Goal: Task Accomplishment & Management: Manage account settings

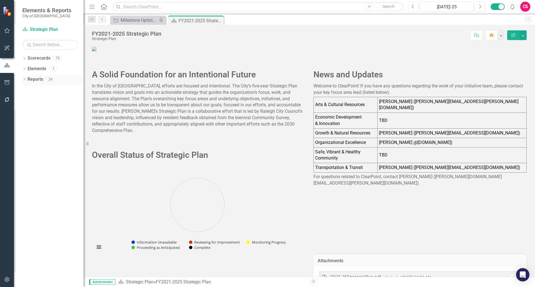
click at [36, 78] on link "Reports" at bounding box center [36, 79] width 16 height 6
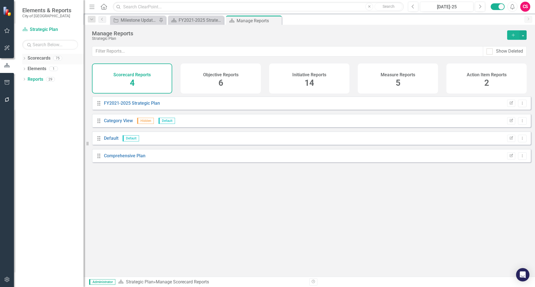
click at [24, 58] on icon "Dropdown" at bounding box center [24, 58] width 4 height 3
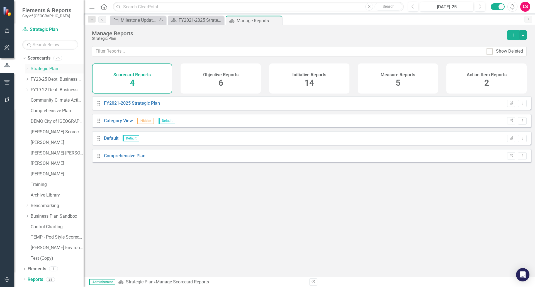
click at [27, 70] on icon "Dropdown" at bounding box center [27, 68] width 4 height 3
click at [46, 79] on link "Arts and Cultural Resources" at bounding box center [59, 79] width 47 height 6
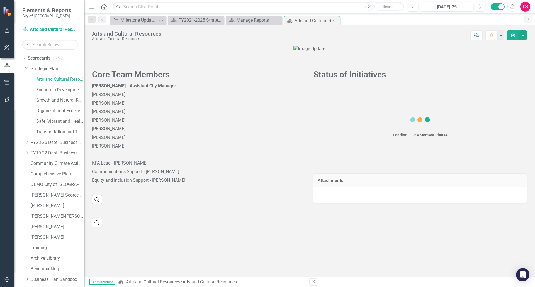
scroll to position [62, 0]
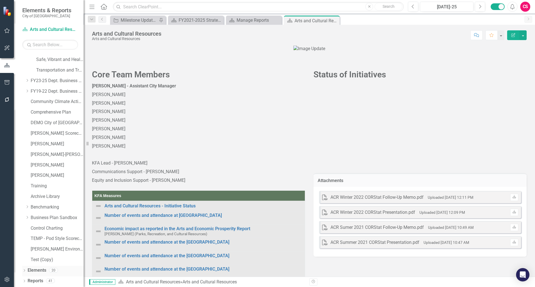
click at [45, 267] on link "Elements" at bounding box center [37, 270] width 19 height 6
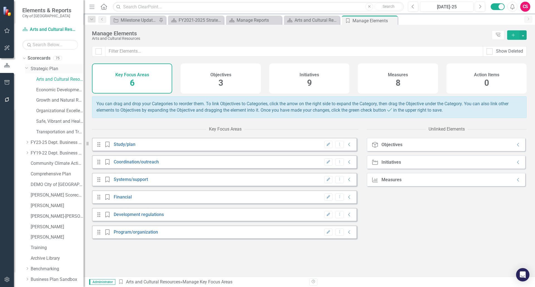
click at [40, 68] on link "Strategic Plan" at bounding box center [57, 69] width 53 height 6
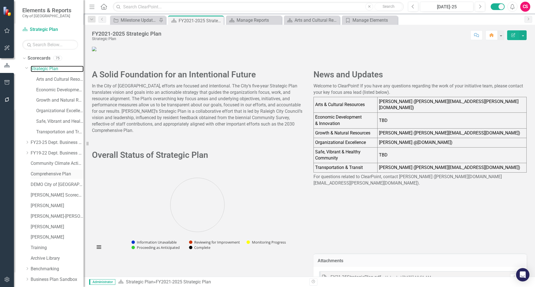
scroll to position [62, 0]
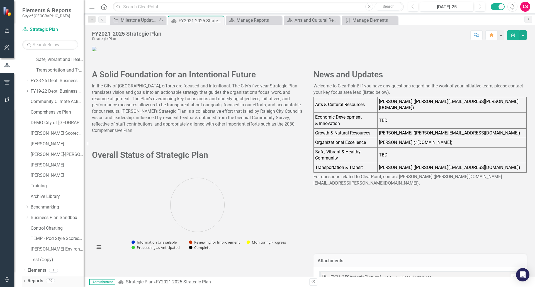
click at [38, 281] on link "Reports" at bounding box center [36, 281] width 16 height 6
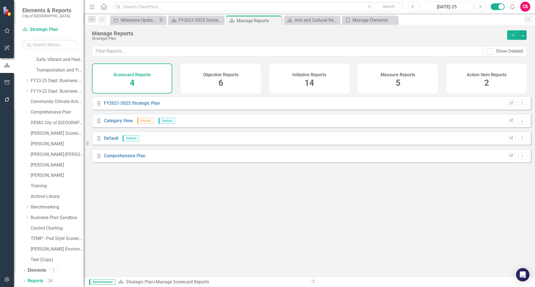
click at [372, 79] on div "Measure Reports 5" at bounding box center [397, 78] width 80 height 30
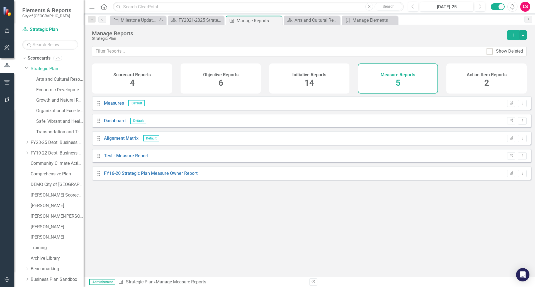
click at [513, 37] on button "Add" at bounding box center [513, 34] width 12 height 9
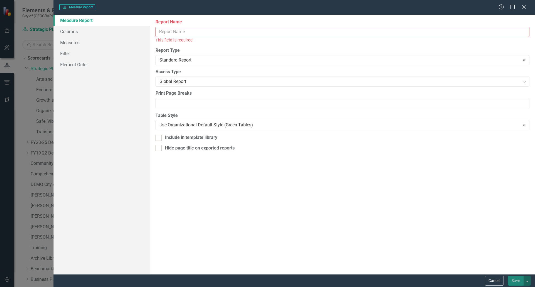
click at [195, 31] on input "Report Name" at bounding box center [342, 32] width 374 height 10
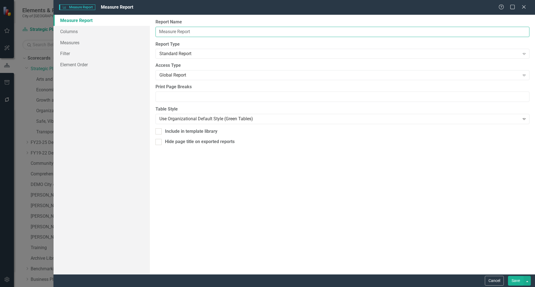
click at [159, 30] on input "Measure Report" at bounding box center [342, 32] width 374 height 10
click at [177, 30] on input "Measure Report" at bounding box center [342, 32] width 374 height 10
type input "Measure Export Report"
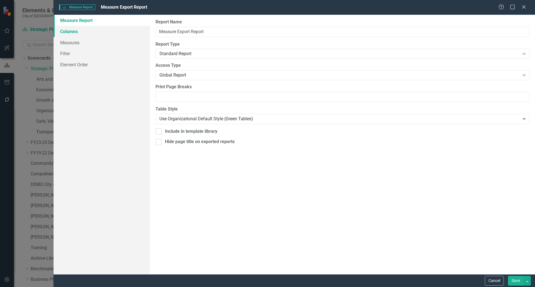
click at [73, 33] on link "Columns" at bounding box center [101, 31] width 96 height 11
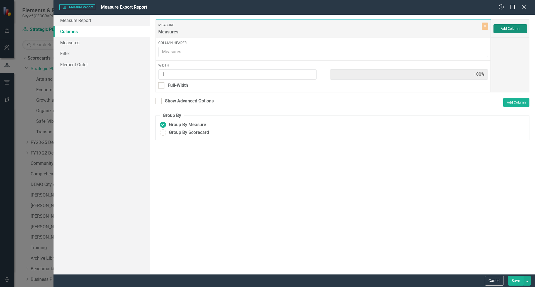
click at [502, 28] on button "Add Column" at bounding box center [509, 28] width 33 height 9
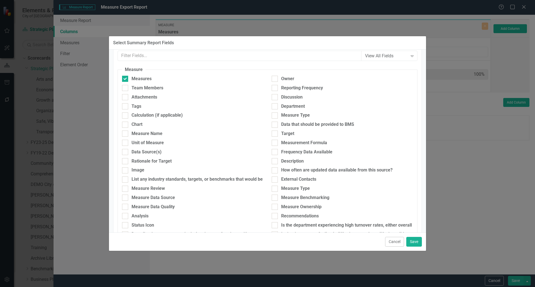
scroll to position [208, 0]
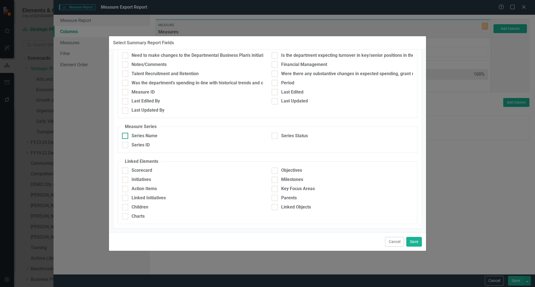
click at [123, 136] on input "Series Name" at bounding box center [124, 135] width 4 height 4
checkbox input "true"
click at [416, 242] on button "Save" at bounding box center [414, 242] width 16 height 10
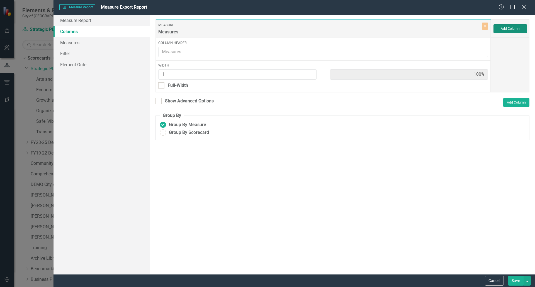
type input "50%"
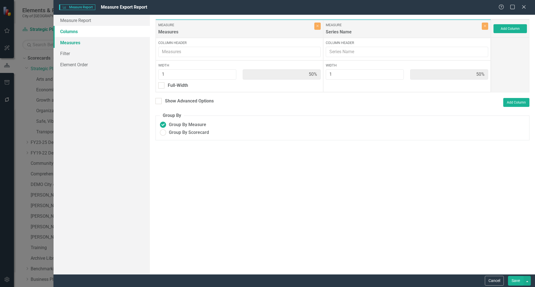
click at [87, 44] on link "Measures" at bounding box center [101, 42] width 96 height 11
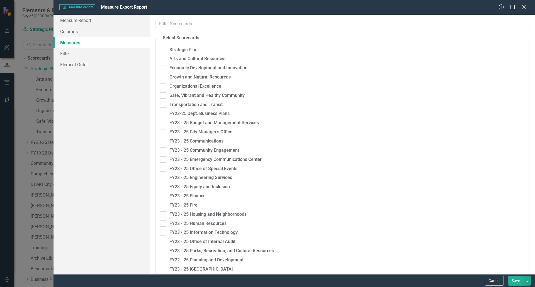
checkbox input "true"
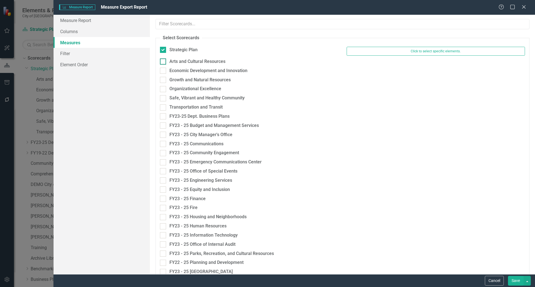
click at [162, 61] on input "Arts and Cultural Resources" at bounding box center [162, 60] width 4 height 4
checkbox input "true"
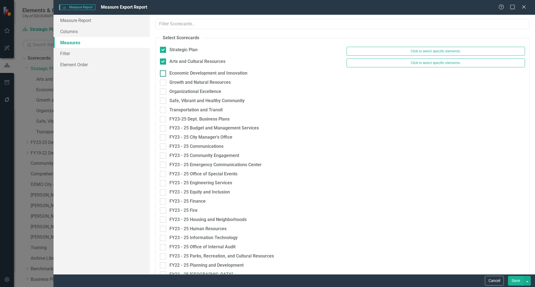
click at [162, 73] on input "Economic Development and Innovation" at bounding box center [162, 72] width 4 height 4
checkbox input "true"
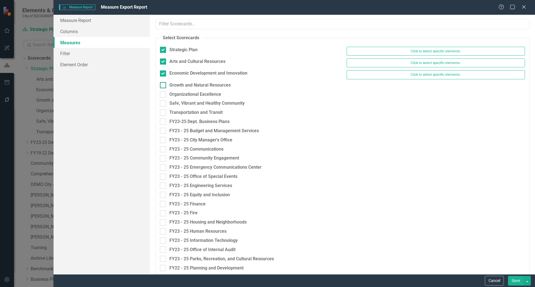
click at [162, 87] on div at bounding box center [163, 85] width 6 height 6
click at [162, 86] on input "Growth and Natural Resources" at bounding box center [162, 84] width 4 height 4
checkbox input "true"
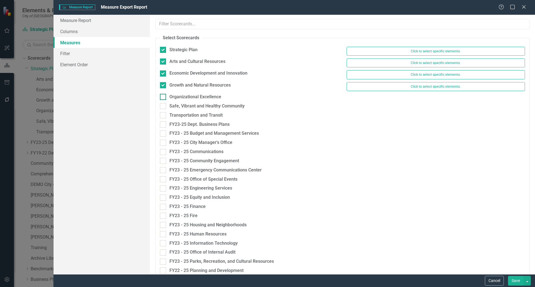
click at [161, 96] on input "Organizational Excellence" at bounding box center [162, 96] width 4 height 4
checkbox input "true"
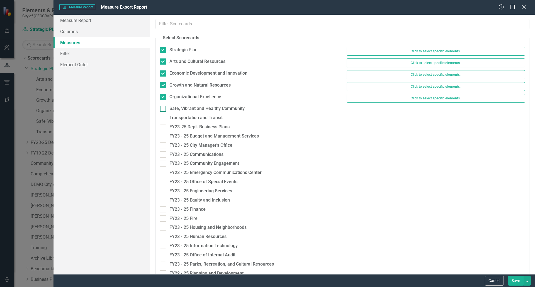
click at [161, 110] on div at bounding box center [163, 109] width 6 height 6
click at [161, 109] on input "Safe, Vibrant and Healthy Community" at bounding box center [162, 108] width 4 height 4
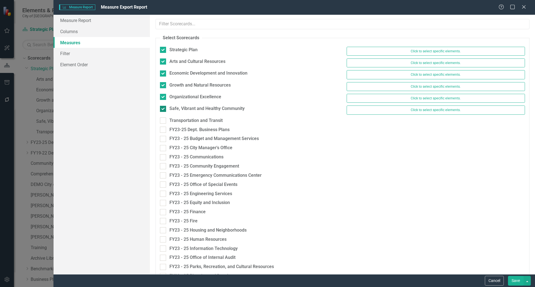
checkbox input "true"
click at [161, 121] on div at bounding box center [163, 120] width 6 height 6
click at [161, 121] on input "Transportation and Transit" at bounding box center [162, 119] width 4 height 4
checkbox input "true"
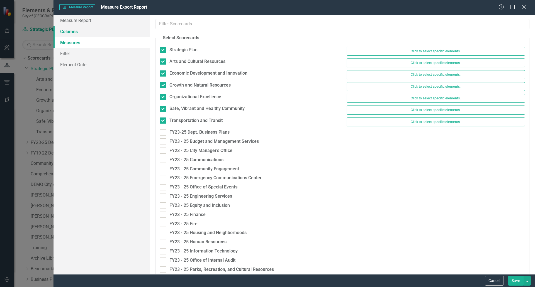
click at [75, 31] on link "Columns" at bounding box center [101, 31] width 96 height 11
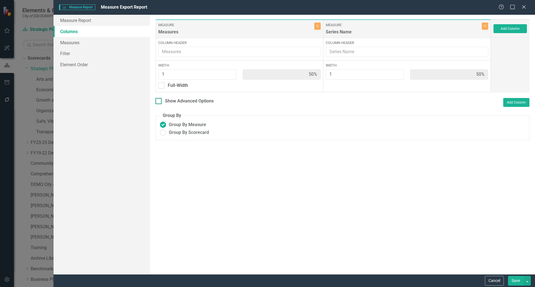
click at [159, 103] on div at bounding box center [158, 101] width 6 height 6
click at [159, 102] on input "Show Advanced Options" at bounding box center [157, 100] width 4 height 4
checkbox input "true"
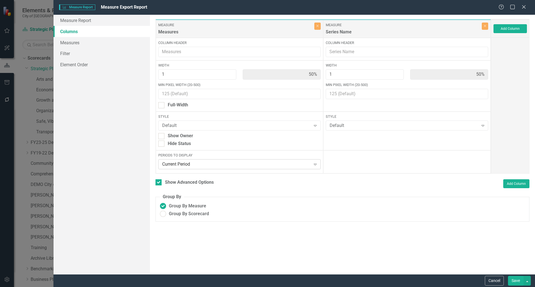
click at [311, 164] on div "Expand" at bounding box center [315, 164] width 10 height 9
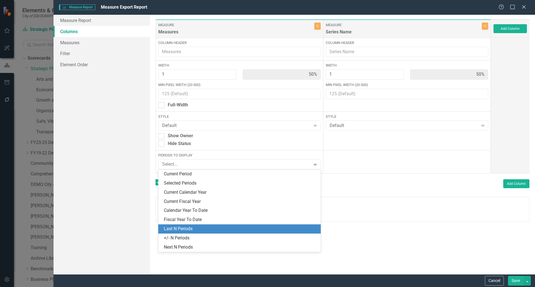
click at [202, 230] on div "Last N Periods" at bounding box center [240, 229] width 153 height 6
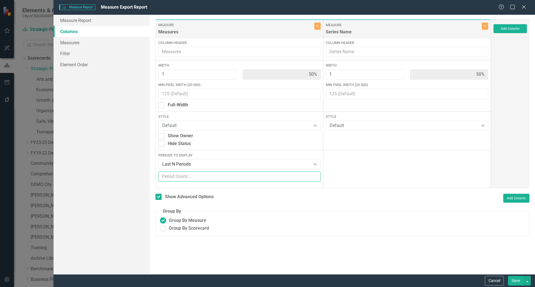
click at [183, 177] on input "number" at bounding box center [239, 176] width 162 height 10
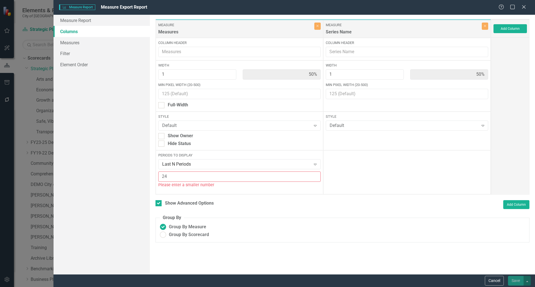
type input "2"
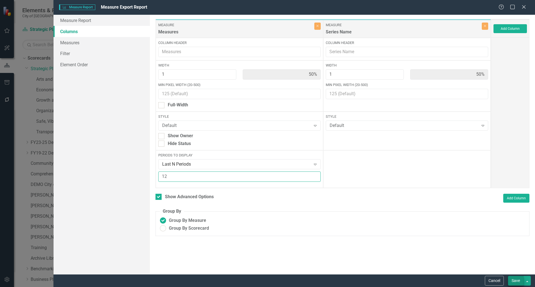
type input "12"
click at [511, 283] on button "Save" at bounding box center [516, 281] width 16 height 10
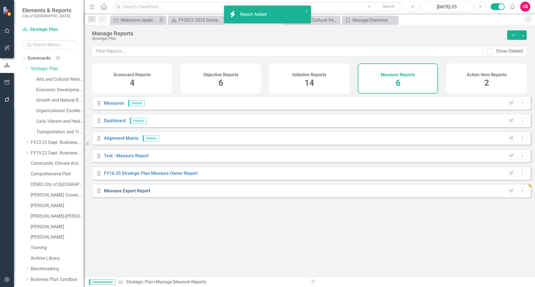
click at [136, 193] on link "Measure Export Report" at bounding box center [127, 190] width 46 height 5
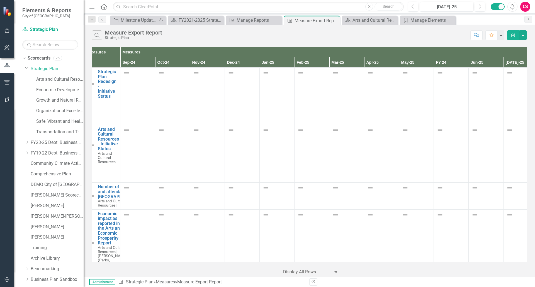
scroll to position [0, 9]
click at [510, 33] on button "Edit Report" at bounding box center [513, 35] width 12 height 10
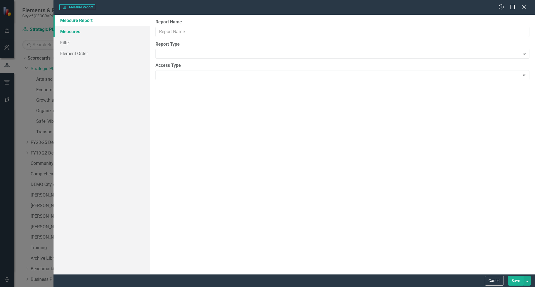
type input "Measure Export Report"
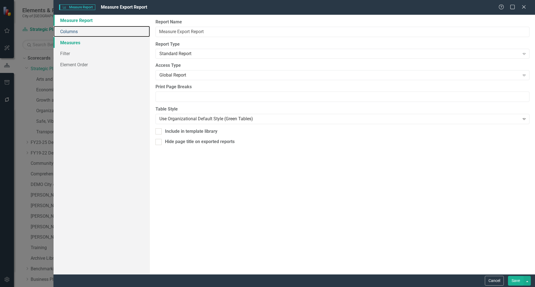
click at [73, 31] on link "Columns" at bounding box center [101, 31] width 96 height 11
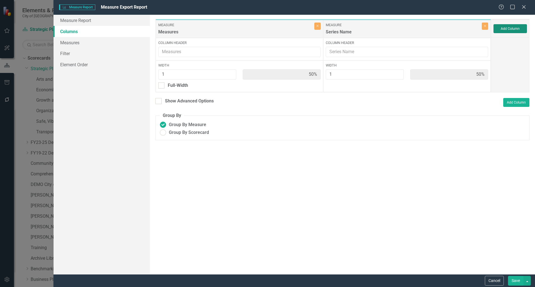
click at [507, 29] on button "Add Column" at bounding box center [509, 28] width 33 height 9
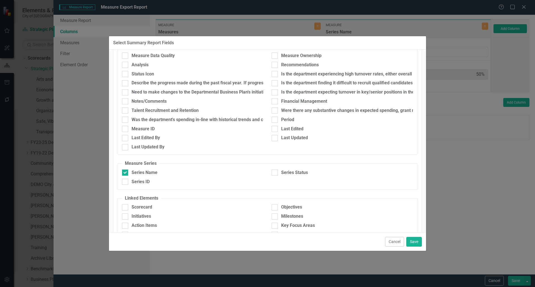
scroll to position [208, 0]
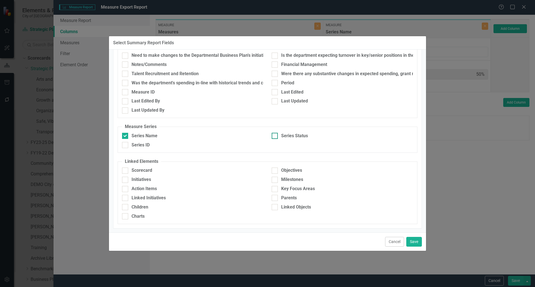
click at [271, 135] on input "Series Status" at bounding box center [273, 135] width 4 height 4
checkbox input "true"
click at [414, 242] on button "Save" at bounding box center [414, 242] width 16 height 10
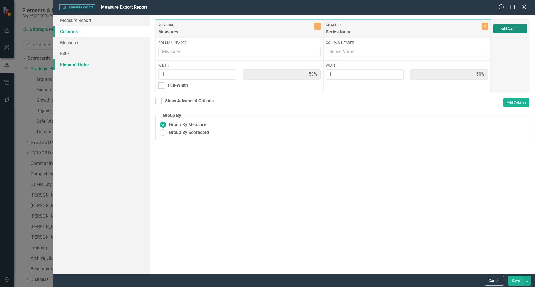
type input "33%"
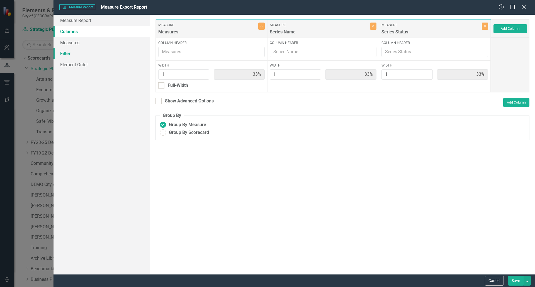
click at [68, 53] on link "Filter" at bounding box center [101, 53] width 96 height 11
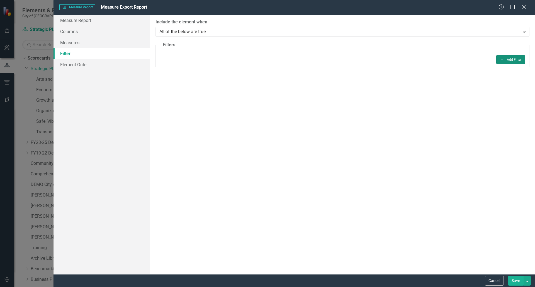
click at [509, 58] on button "Add Add Filter" at bounding box center [510, 59] width 29 height 9
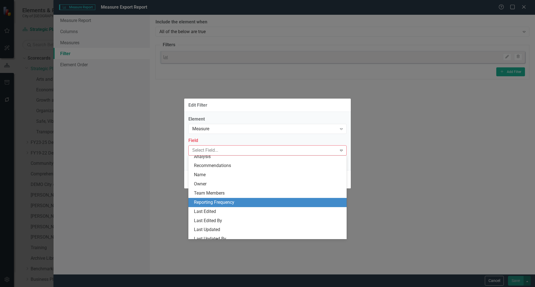
scroll to position [0, 0]
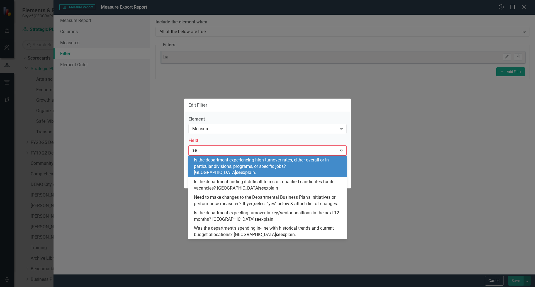
type input "s"
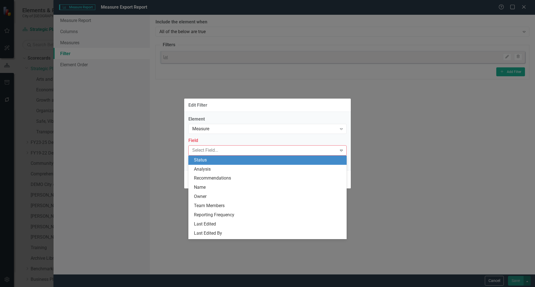
click at [210, 158] on div "Status" at bounding box center [268, 160] width 149 height 6
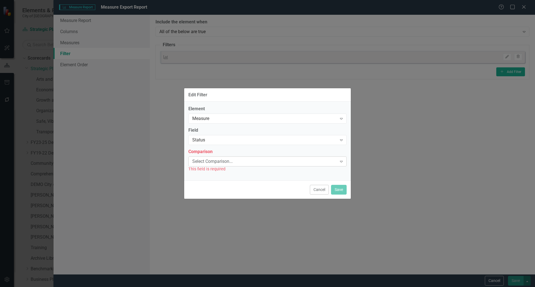
click at [211, 163] on div "Select Comparison..." at bounding box center [264, 161] width 144 height 6
click at [316, 103] on div "Element Measure Expand Field Status Expand Comparison Select Comparison... Expa…" at bounding box center [267, 141] width 166 height 79
click at [234, 138] on div "Status" at bounding box center [264, 140] width 144 height 6
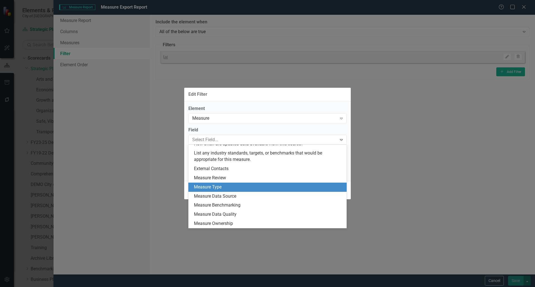
scroll to position [394, 0]
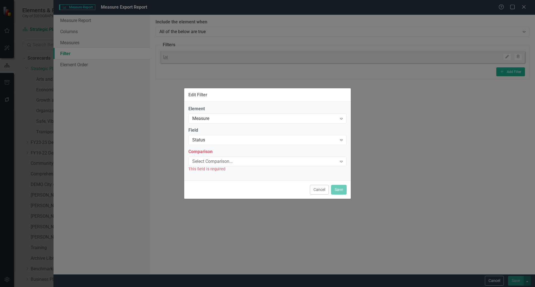
click at [117, 133] on div "Edit Filter Element Measure Expand Field Status Expand Comparison Select Compar…" at bounding box center [267, 143] width 535 height 287
click at [322, 190] on button "Cancel" at bounding box center [319, 190] width 19 height 10
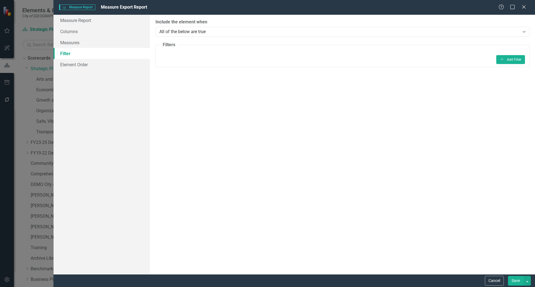
click at [514, 284] on button "Save" at bounding box center [516, 281] width 16 height 10
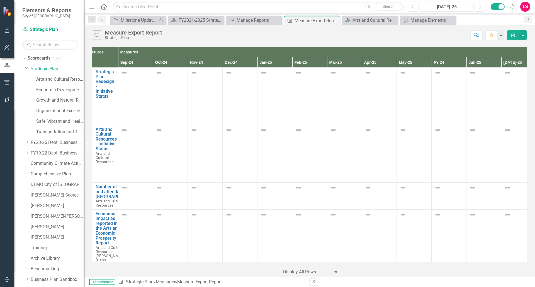
scroll to position [0, 9]
click at [512, 33] on icon "Edit Report" at bounding box center [512, 35] width 5 height 4
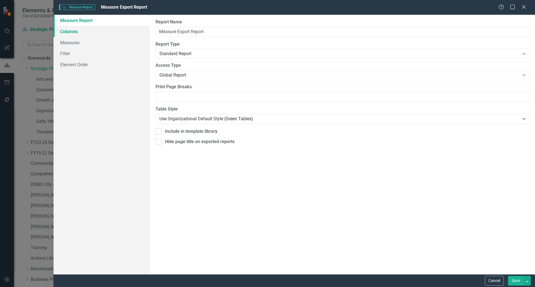
click at [98, 35] on link "Columns" at bounding box center [101, 31] width 96 height 11
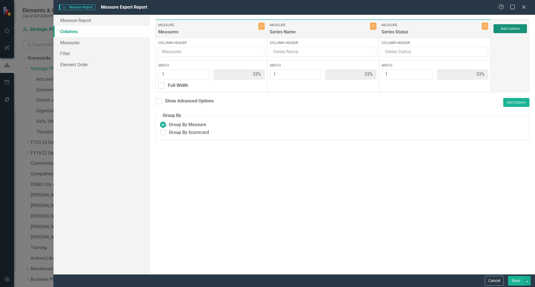
click at [509, 27] on button "Add Column" at bounding box center [509, 28] width 33 height 9
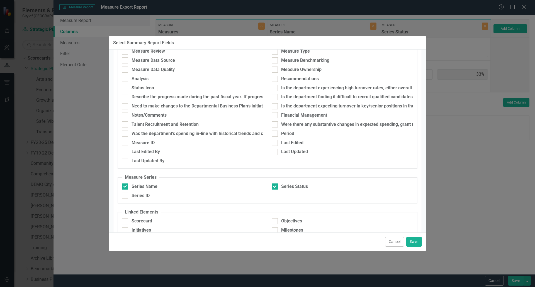
scroll to position [208, 0]
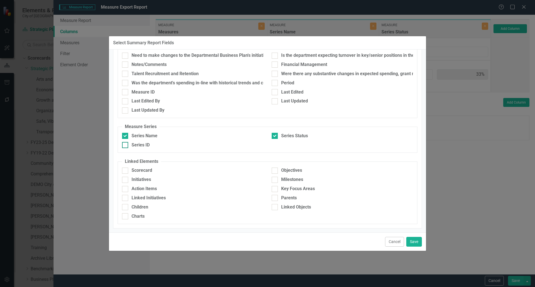
click at [124, 145] on input "Series ID" at bounding box center [124, 144] width 4 height 4
checkbox input "true"
click at [413, 241] on button "Save" at bounding box center [414, 242] width 16 height 10
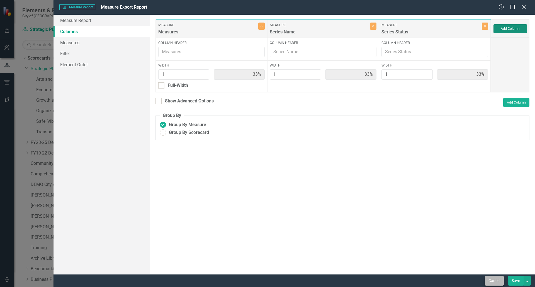
type input "25%"
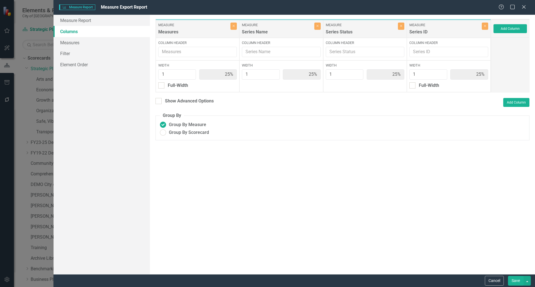
click at [514, 280] on button "Save" at bounding box center [516, 281] width 16 height 10
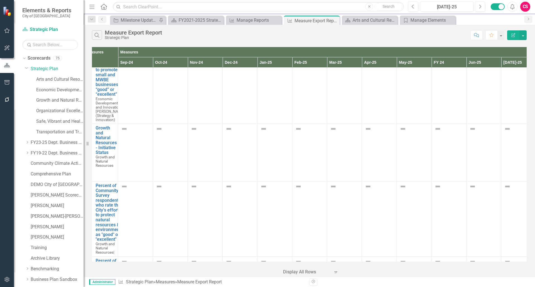
scroll to position [0, 9]
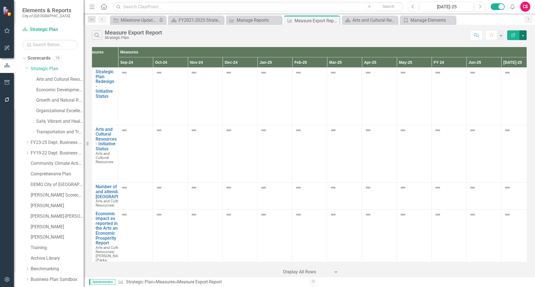
click at [524, 38] on button "button" at bounding box center [522, 35] width 7 height 10
click at [494, 48] on link "Edit Report Edit Report" at bounding box center [504, 45] width 44 height 10
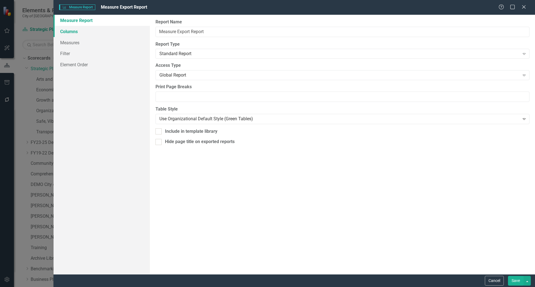
click at [63, 30] on link "Columns" at bounding box center [101, 31] width 96 height 11
click at [72, 35] on link "Columns" at bounding box center [101, 31] width 96 height 11
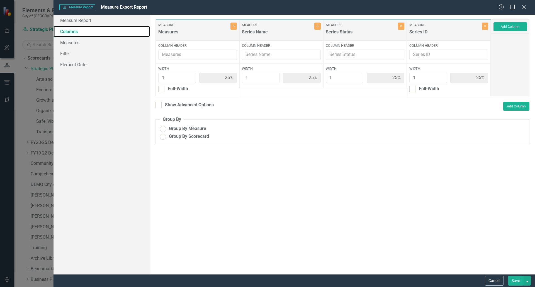
radio input "true"
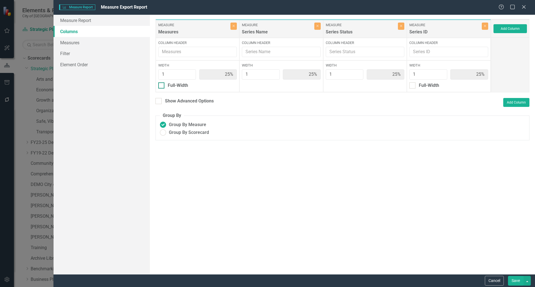
click at [160, 87] on div at bounding box center [161, 85] width 6 height 6
click at [160, 86] on input "Full-Width" at bounding box center [160, 84] width 4 height 4
checkbox input "true"
type input "100%"
type input "33%"
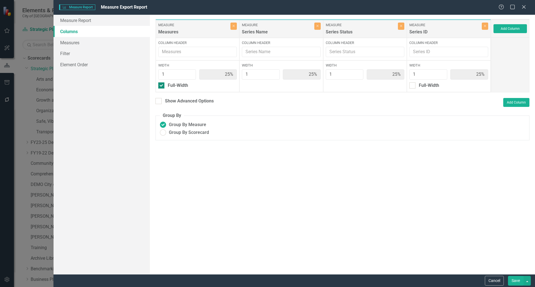
type input "33%"
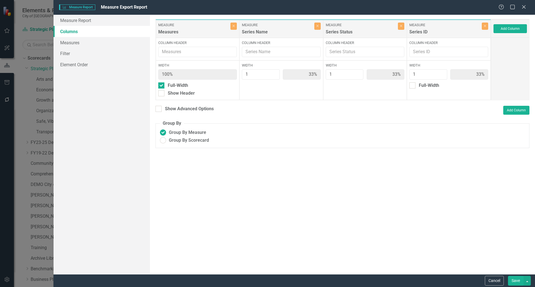
click at [514, 276] on button "Save" at bounding box center [516, 281] width 16 height 10
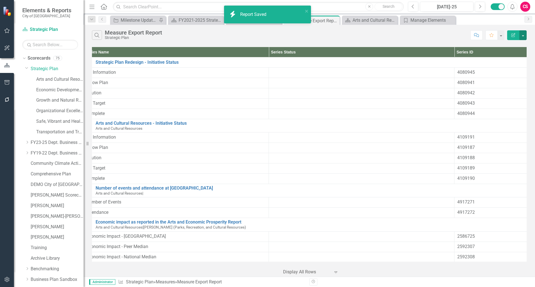
scroll to position [37, 0]
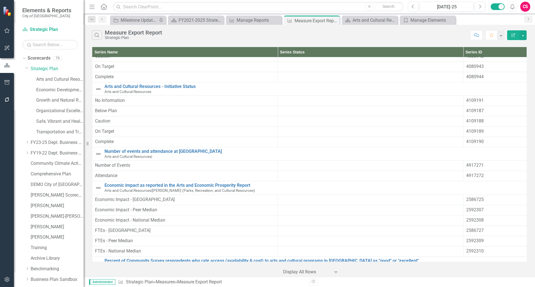
click at [513, 34] on icon "button" at bounding box center [513, 35] width 4 height 4
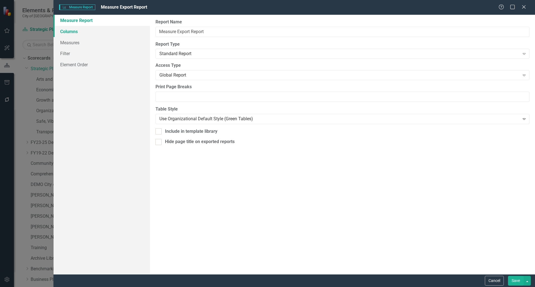
click at [80, 33] on link "Columns" at bounding box center [101, 31] width 96 height 11
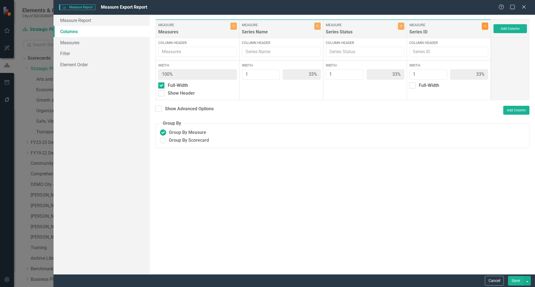
click at [485, 28] on button "Close" at bounding box center [484, 26] width 6 height 7
type input "50%"
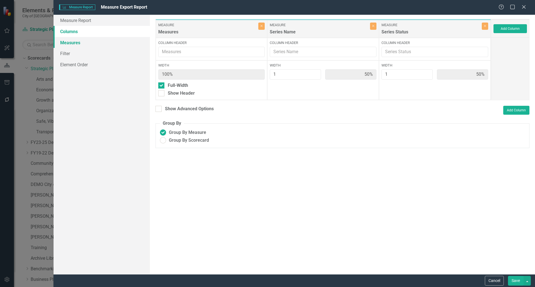
click at [75, 44] on link "Measures" at bounding box center [101, 42] width 96 height 11
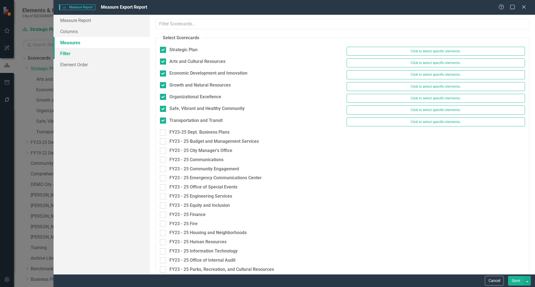
click at [74, 55] on link "Filter" at bounding box center [101, 53] width 96 height 11
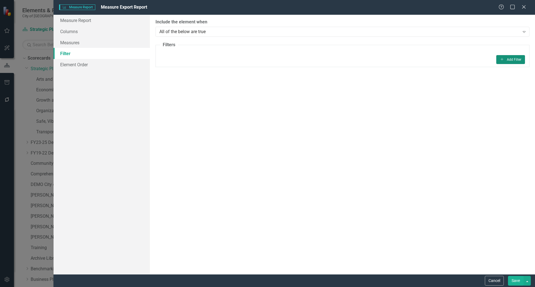
click at [508, 59] on button "Add Add Filter" at bounding box center [510, 59] width 29 height 9
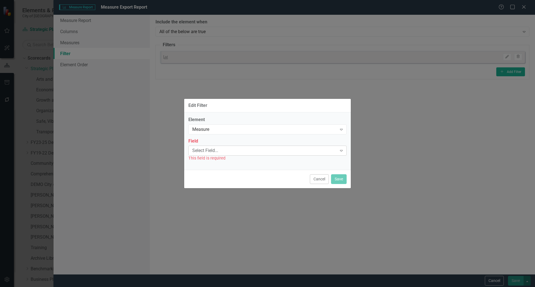
click at [219, 150] on div "Select Field..." at bounding box center [264, 151] width 144 height 6
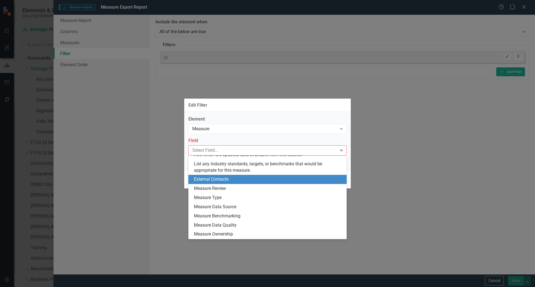
scroll to position [394, 0]
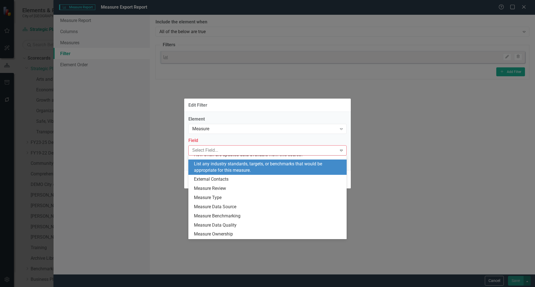
click at [298, 113] on div "Element Measure Expand Field 46 results available. Use Up and Down to choose op…" at bounding box center [267, 141] width 166 height 58
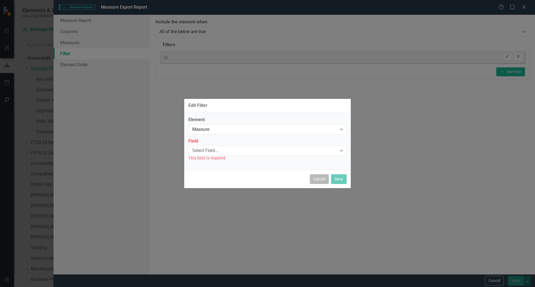
click at [318, 181] on button "Cancel" at bounding box center [319, 179] width 19 height 10
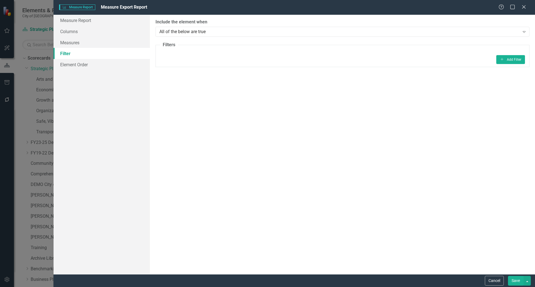
click at [514, 278] on button "Save" at bounding box center [516, 281] width 16 height 10
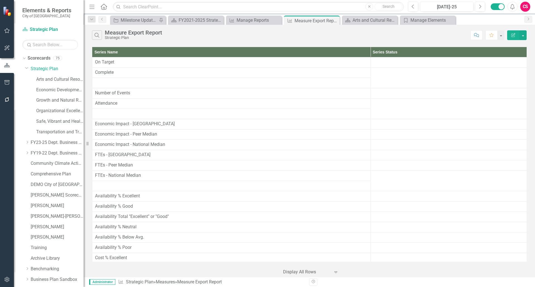
scroll to position [0, 0]
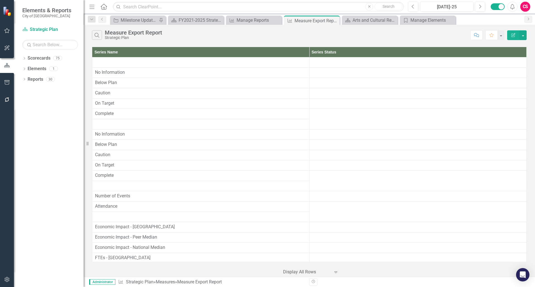
click at [510, 33] on button "Edit Report" at bounding box center [513, 35] width 12 height 10
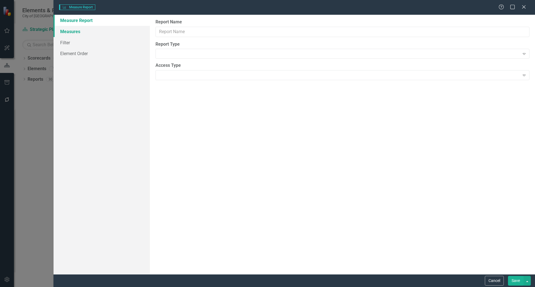
type input "Measure Export Report"
click at [87, 31] on div "Measure Report Measures Filter Element Order" at bounding box center [101, 144] width 96 height 259
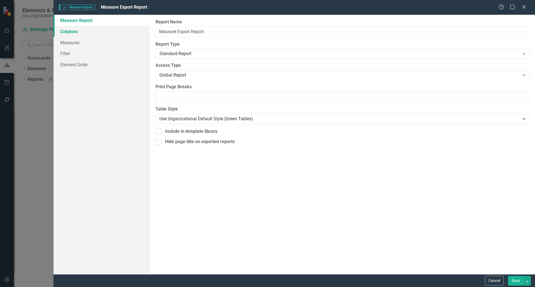
click at [83, 33] on link "Columns" at bounding box center [101, 31] width 96 height 11
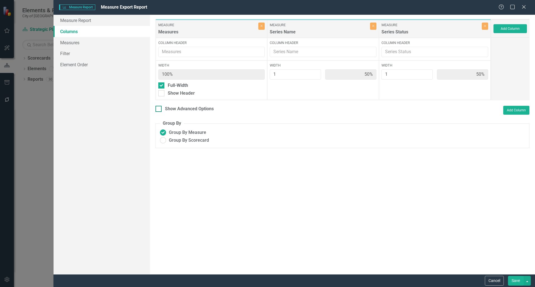
click at [160, 107] on div at bounding box center [158, 109] width 6 height 6
click at [159, 107] on input "Show Advanced Options" at bounding box center [157, 108] width 4 height 4
checkbox input "true"
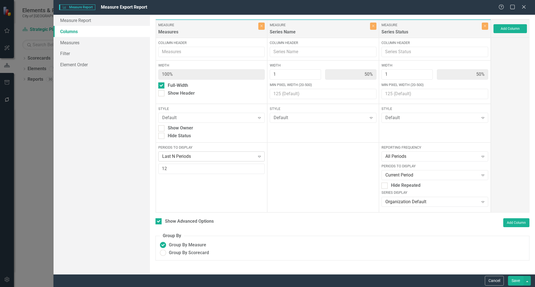
click at [260, 155] on icon "Expand" at bounding box center [259, 156] width 6 height 4
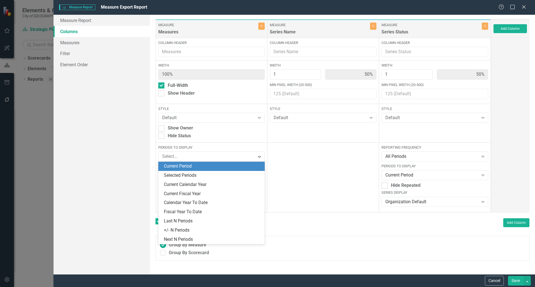
click at [204, 166] on div "Current Period" at bounding box center [213, 166] width 98 height 6
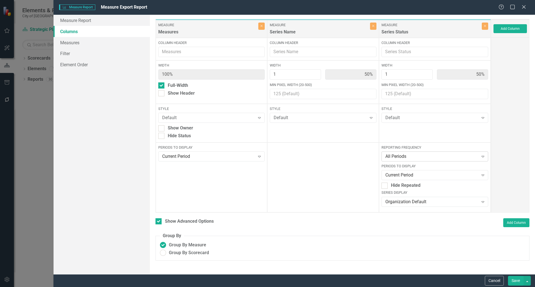
click at [432, 157] on div "All Periods" at bounding box center [431, 156] width 93 height 6
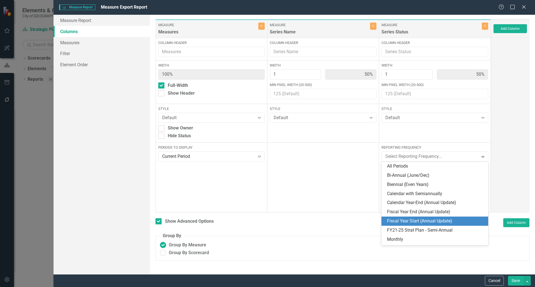
scroll to position [26, 0]
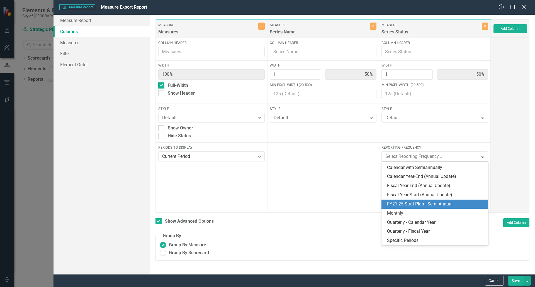
click at [430, 204] on div "FY21-25 Strat Plan - Semi-Annual" at bounding box center [436, 204] width 98 height 6
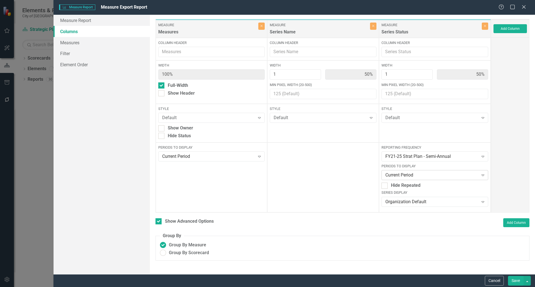
click at [396, 175] on div "Current Period" at bounding box center [431, 175] width 93 height 6
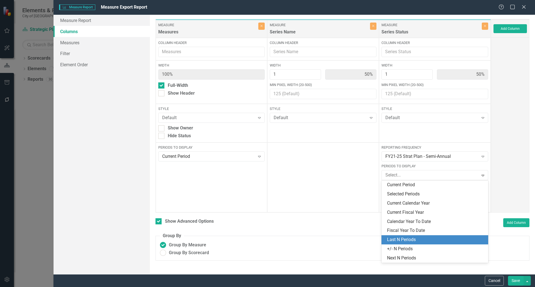
click at [407, 239] on div "Last N Periods" at bounding box center [436, 240] width 98 height 6
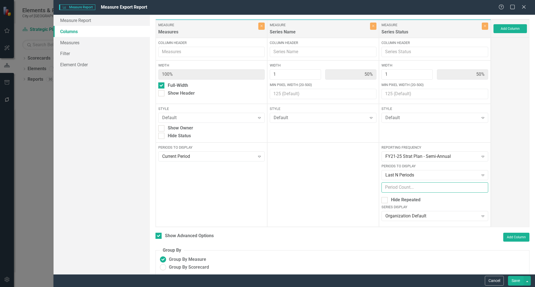
click at [396, 185] on input "number" at bounding box center [434, 187] width 107 height 10
type input "12"
click at [514, 279] on button "Save" at bounding box center [516, 281] width 16 height 10
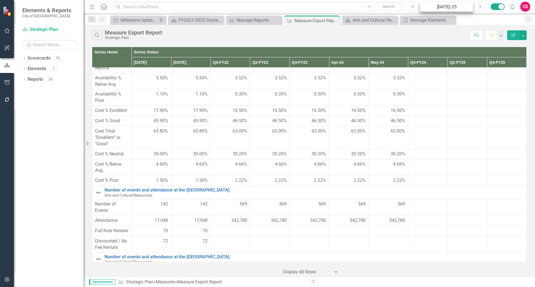
scroll to position [2977, 0]
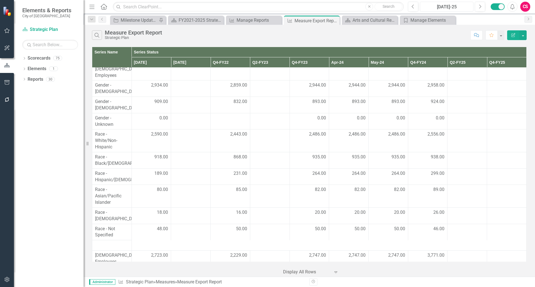
click at [437, 6] on div "Jul-25" at bounding box center [446, 7] width 50 height 7
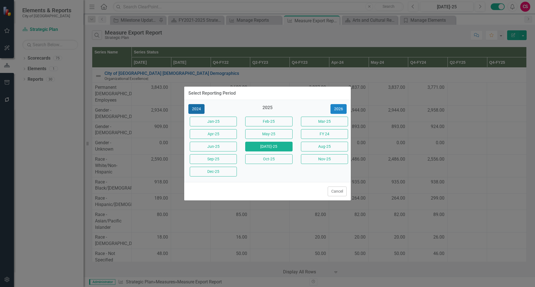
click at [196, 108] on button "2024" at bounding box center [196, 109] width 16 height 10
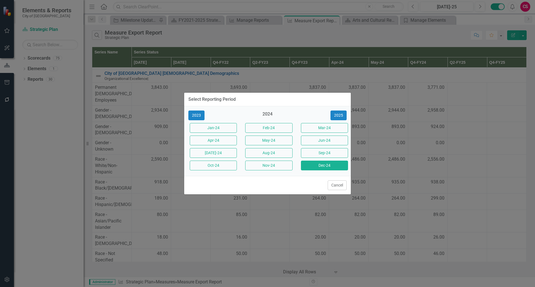
click at [334, 166] on button "Dec-24" at bounding box center [324, 166] width 47 height 10
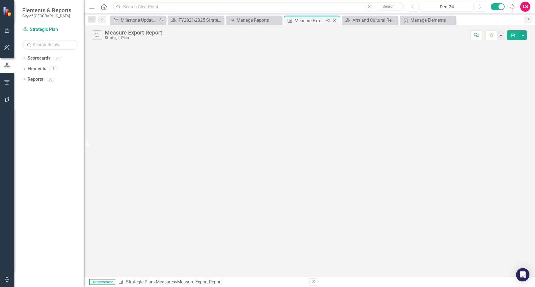
click at [328, 21] on icon "Pin" at bounding box center [327, 21] width 4 height 6
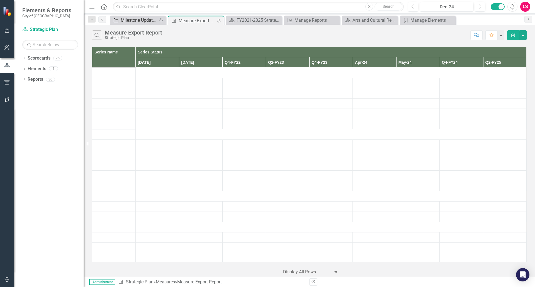
click at [132, 19] on div "Milestone Updates" at bounding box center [139, 20] width 37 height 7
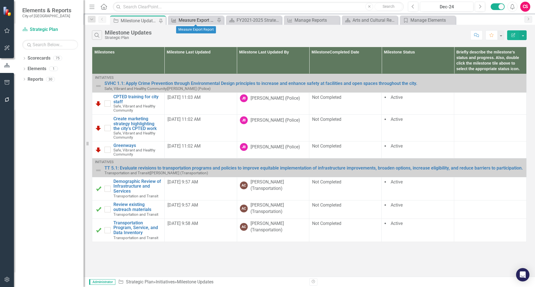
click at [202, 21] on div "Measure Export Report" at bounding box center [196, 20] width 37 height 7
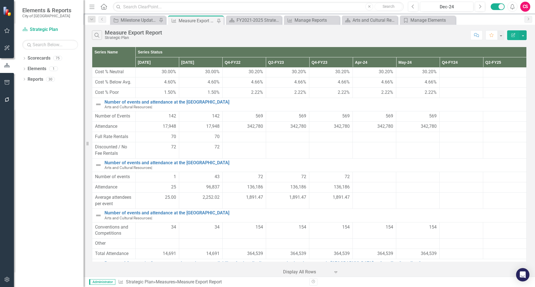
scroll to position [275, 0]
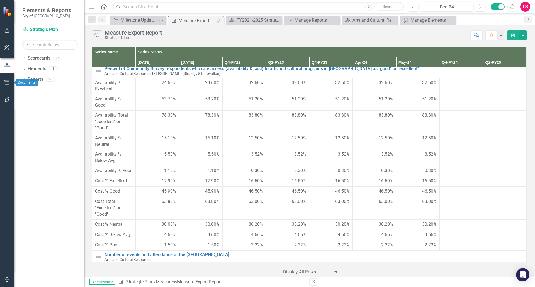
click at [7, 81] on icon "button" at bounding box center [6, 82] width 5 height 4
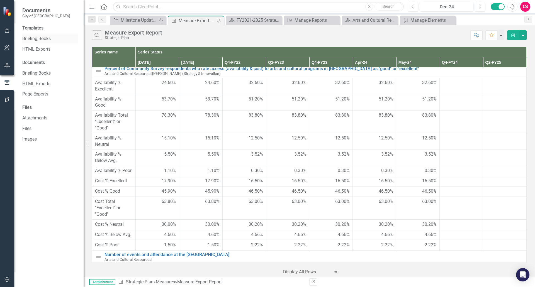
click at [36, 39] on link "Briefing Books" at bounding box center [50, 39] width 56 height 6
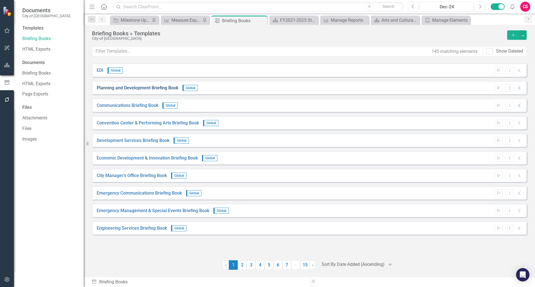
click at [133, 87] on link "Planning and Development Briefing Book" at bounding box center [138, 88] width 82 height 6
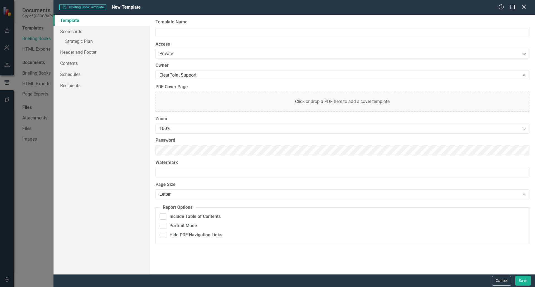
type input "Planning and Development Briefing Book"
checkbox input "true"
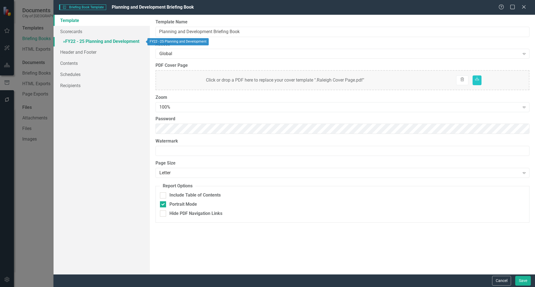
click at [88, 41] on link "» FY22 - 25 Planning and Development" at bounding box center [101, 42] width 96 height 10
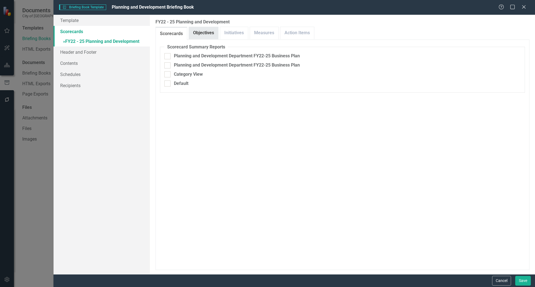
click at [202, 36] on link "Objectives" at bounding box center [203, 33] width 29 height 12
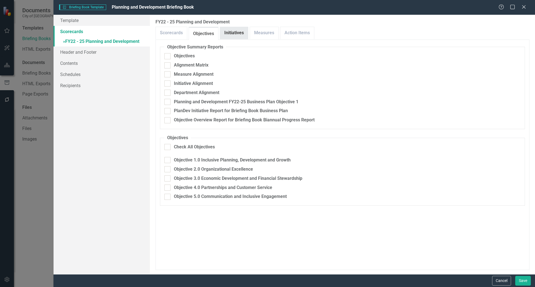
click at [227, 35] on link "Initiatives" at bounding box center [234, 33] width 28 height 12
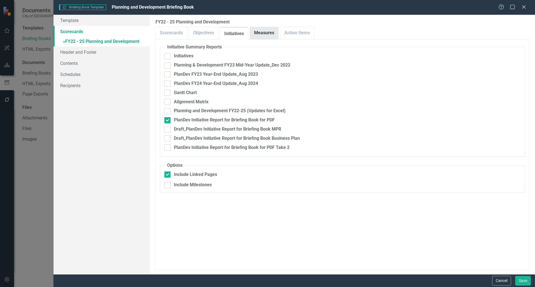
click at [258, 27] on link "Measures" at bounding box center [264, 33] width 28 height 12
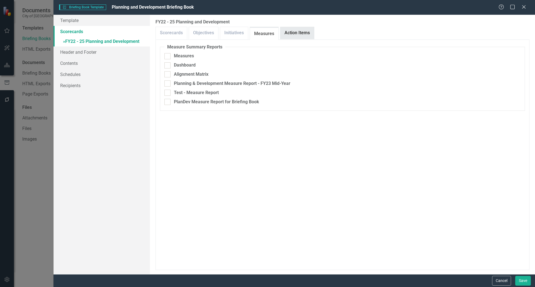
click at [294, 29] on link "Action Items" at bounding box center [297, 33] width 34 height 12
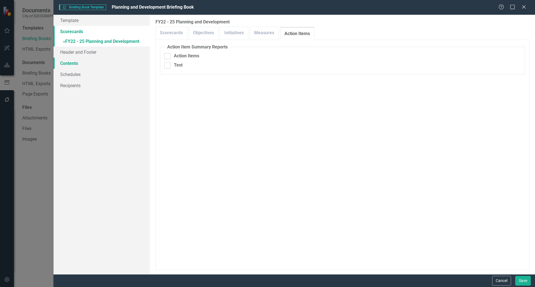
click at [88, 67] on link "Contents" at bounding box center [101, 63] width 96 height 11
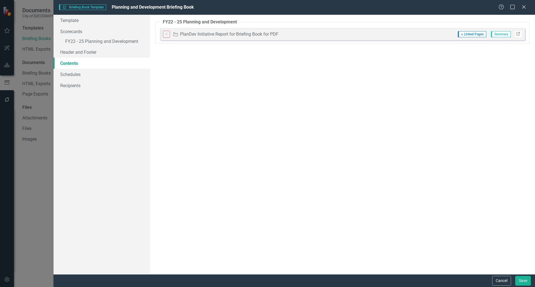
click at [516, 34] on icon at bounding box center [517, 33] width 3 height 3
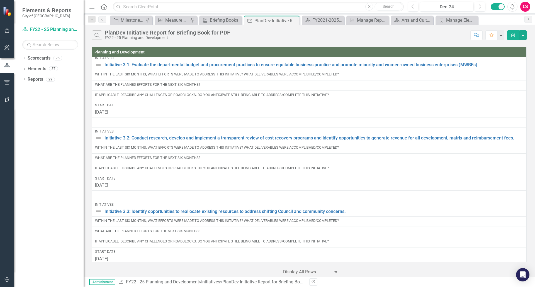
scroll to position [1312, 0]
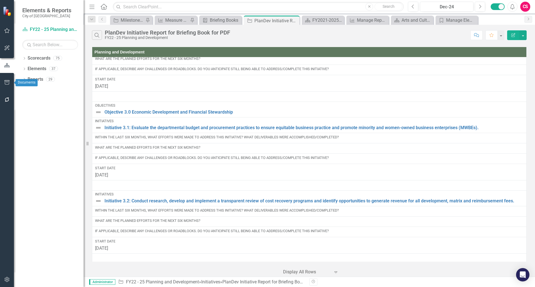
click at [8, 83] on icon "button" at bounding box center [7, 82] width 6 height 4
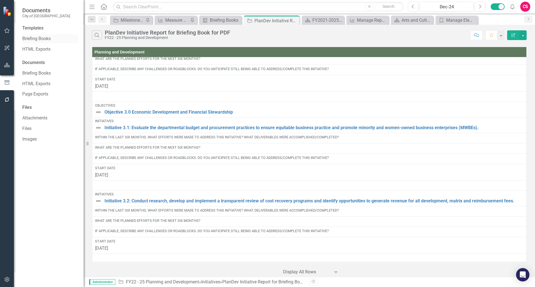
click at [37, 35] on div "Briefing Books" at bounding box center [50, 38] width 56 height 9
click at [37, 38] on link "Briefing Books" at bounding box center [50, 39] width 56 height 6
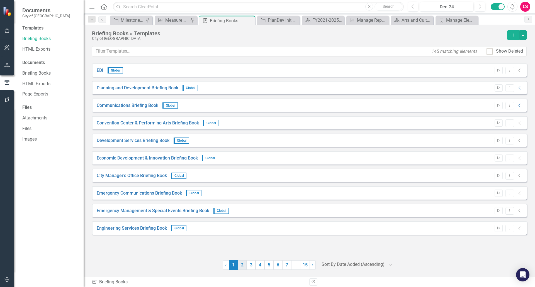
click at [242, 267] on link "2" at bounding box center [241, 264] width 9 height 9
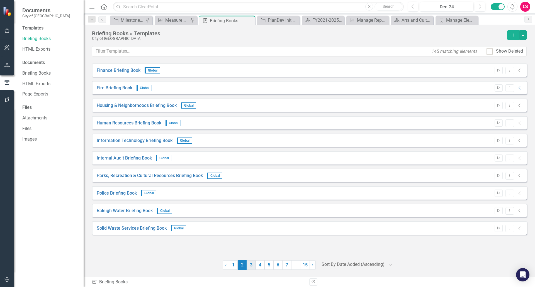
click at [249, 264] on link "3" at bounding box center [250, 264] width 9 height 9
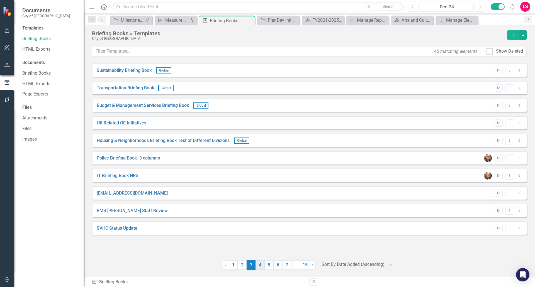
click at [257, 264] on link "4" at bounding box center [259, 264] width 9 height 9
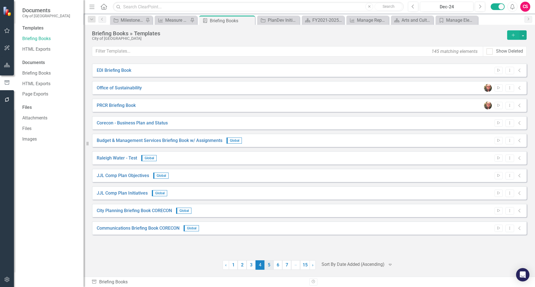
click at [265, 264] on link "5" at bounding box center [268, 264] width 9 height 9
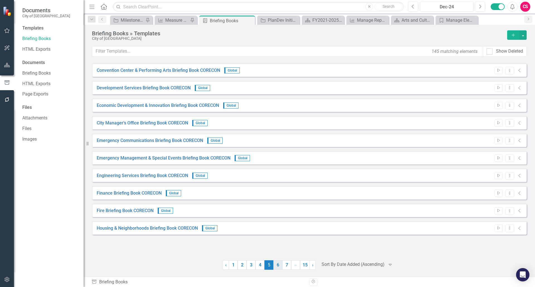
click at [275, 263] on link "6" at bounding box center [277, 264] width 9 height 9
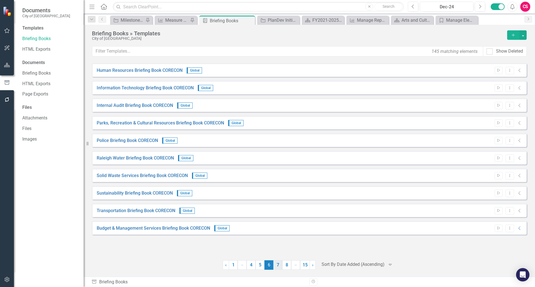
click at [281, 266] on link "7" at bounding box center [277, 264] width 9 height 9
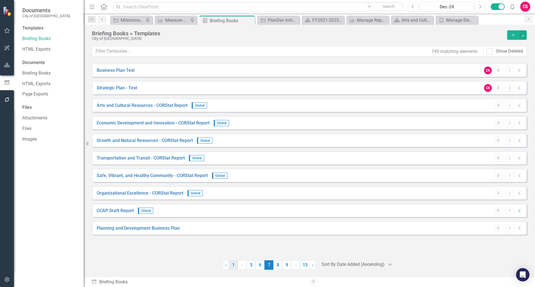
click at [233, 266] on link "1" at bounding box center [233, 264] width 9 height 9
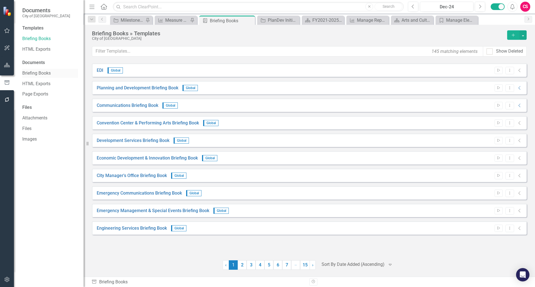
click at [42, 77] on div "Briefing Books" at bounding box center [50, 73] width 56 height 9
click at [36, 72] on link "Briefing Books" at bounding box center [50, 73] width 56 height 6
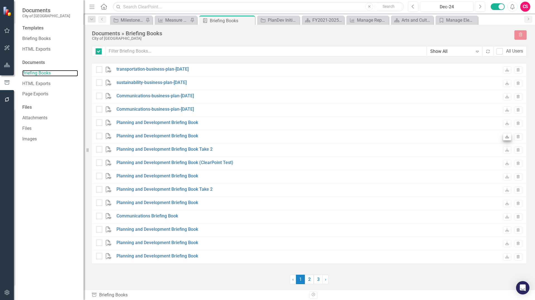
checkbox input "false"
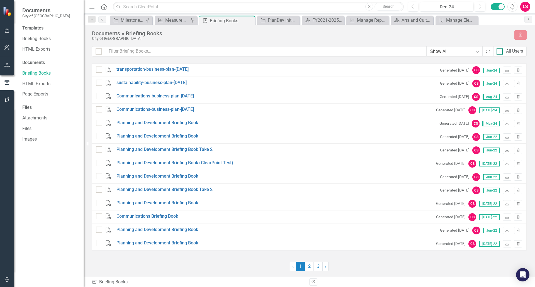
click at [501, 52] on div at bounding box center [499, 51] width 6 height 6
click at [500, 52] on input "All Users" at bounding box center [498, 50] width 4 height 4
checkbox input "true"
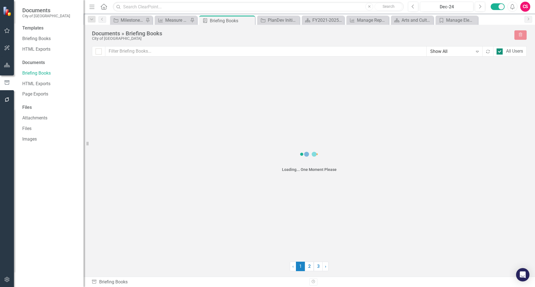
checkbox input "false"
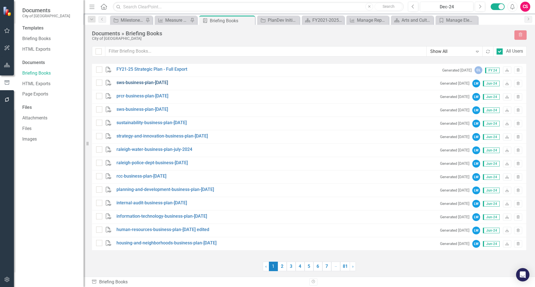
click at [134, 81] on link "sws-business-plan-july 2024" at bounding box center [142, 83] width 52 height 6
click at [36, 40] on link "Briefing Books" at bounding box center [50, 39] width 56 height 6
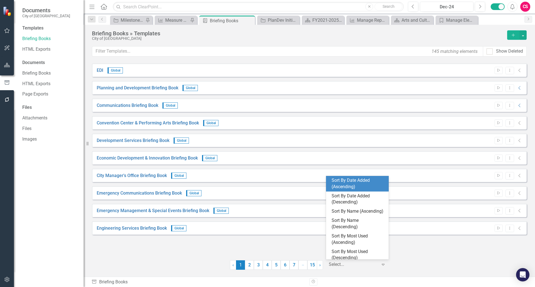
click at [335, 263] on div at bounding box center [353, 265] width 49 height 8
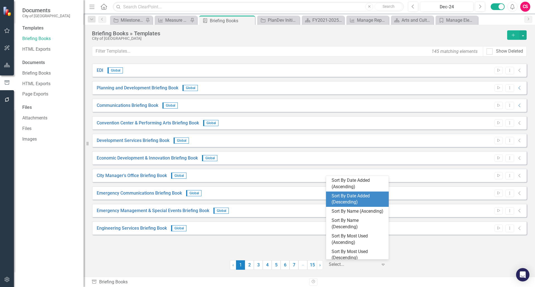
click at [338, 202] on div "Sort By Date Added (Descending)" at bounding box center [358, 199] width 54 height 13
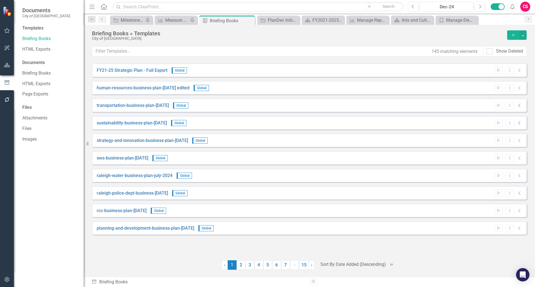
click at [519, 71] on icon at bounding box center [519, 71] width 2 height 4
click at [507, 68] on button "Dropdown Menu" at bounding box center [509, 71] width 9 height 8
click at [476, 100] on link "Edit Edit Template" at bounding box center [488, 100] width 52 height 10
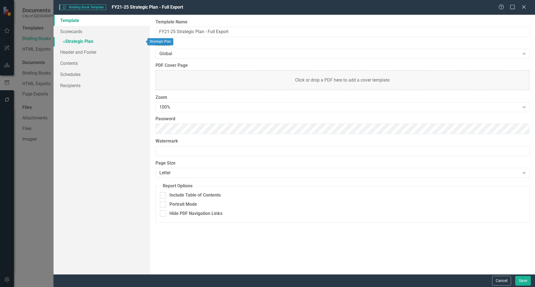
click at [103, 40] on link "» Strategic Plan" at bounding box center [101, 42] width 96 height 10
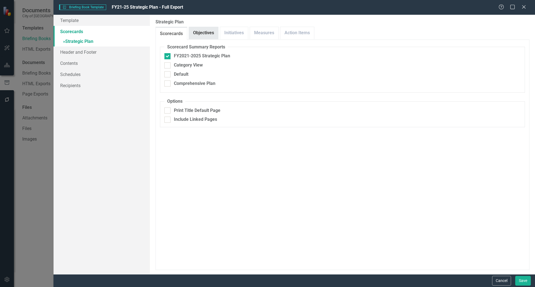
click at [201, 30] on link "Objectives" at bounding box center [203, 33] width 29 height 12
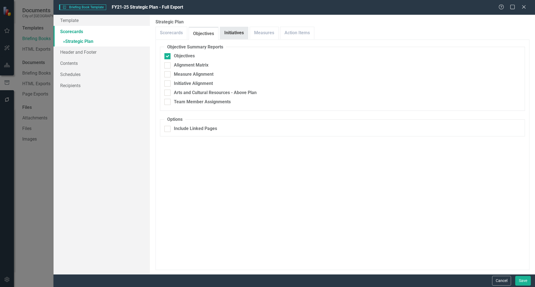
click at [230, 31] on link "Initiatives" at bounding box center [234, 33] width 28 height 12
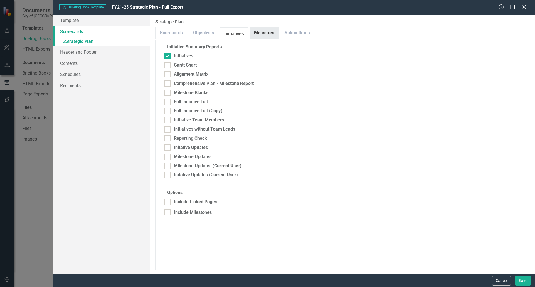
click at [256, 31] on link "Measures" at bounding box center [264, 33] width 28 height 12
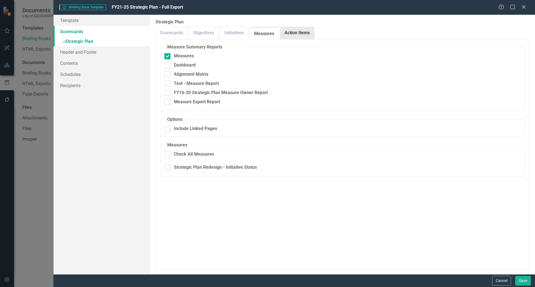
click at [289, 29] on link "Action Items" at bounding box center [297, 33] width 34 height 12
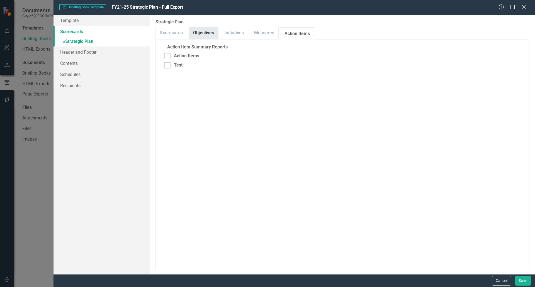
click at [201, 33] on link "Objectives" at bounding box center [203, 33] width 29 height 12
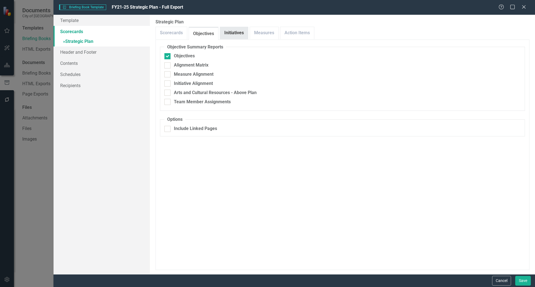
click at [236, 37] on link "Initiatives" at bounding box center [234, 33] width 28 height 12
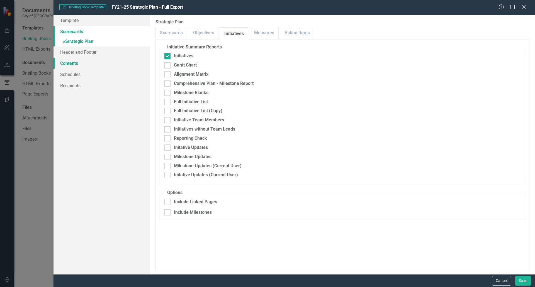
click at [71, 64] on link "Contents" at bounding box center [101, 63] width 96 height 11
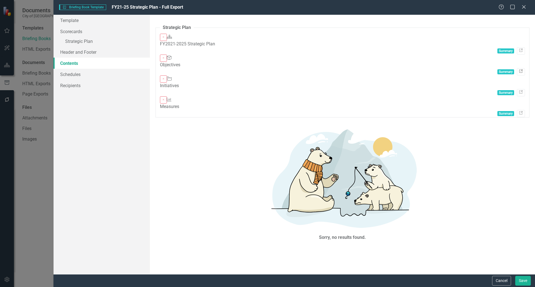
click at [519, 68] on link "Link" at bounding box center [520, 71] width 8 height 7
click at [521, 7] on icon "Close" at bounding box center [523, 6] width 7 height 5
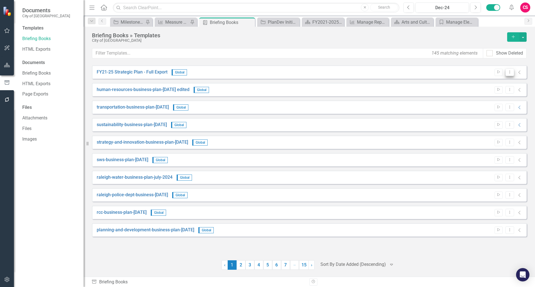
click at [508, 72] on button "Dropdown Menu" at bounding box center [509, 72] width 9 height 8
click at [480, 100] on link "Edit Edit Template" at bounding box center [488, 100] width 52 height 10
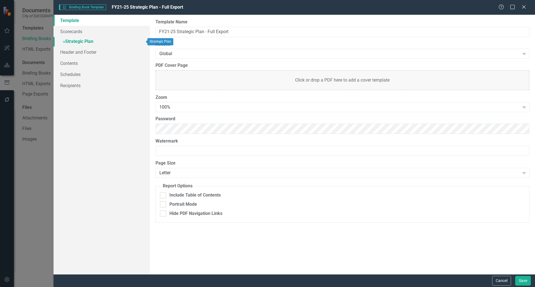
click at [130, 42] on link "» Strategic Plan" at bounding box center [101, 42] width 96 height 10
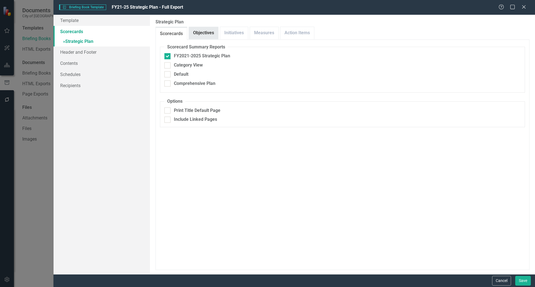
click at [204, 35] on link "Objectives" at bounding box center [203, 33] width 29 height 12
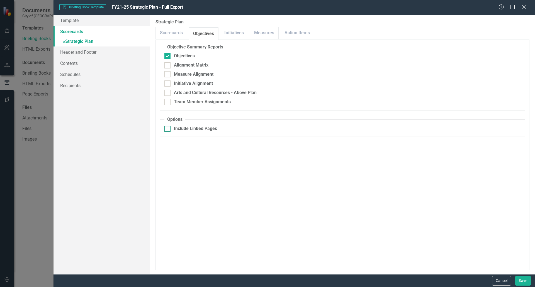
click at [168, 127] on div at bounding box center [167, 129] width 6 height 6
click at [168, 127] on input "Include Linked Pages" at bounding box center [166, 128] width 4 height 4
checkbox input "true"
click at [228, 33] on link "Initiatives" at bounding box center [234, 33] width 28 height 12
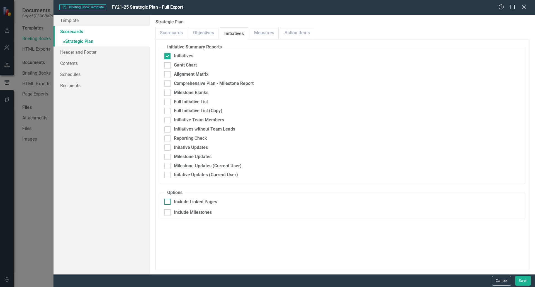
click at [169, 201] on div at bounding box center [167, 202] width 6 height 6
click at [168, 201] on input "Include Linked Pages" at bounding box center [166, 201] width 4 height 4
checkbox input "true"
click at [495, 276] on button "Cancel" at bounding box center [501, 281] width 19 height 10
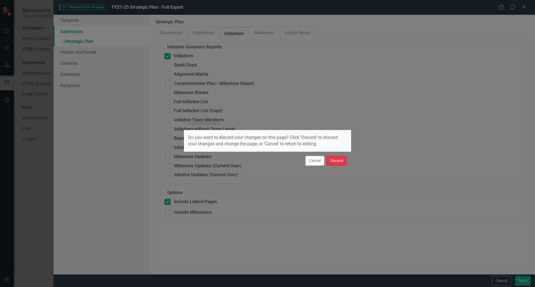
click at [339, 159] on button "Discard" at bounding box center [336, 161] width 20 height 10
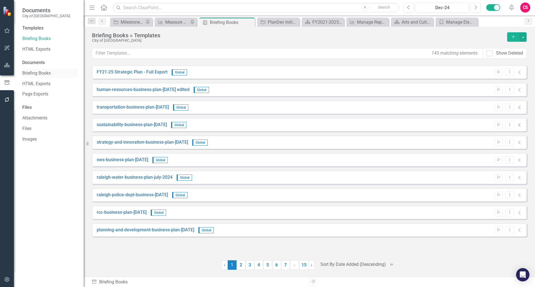
click at [40, 73] on link "Briefing Books" at bounding box center [50, 73] width 56 height 6
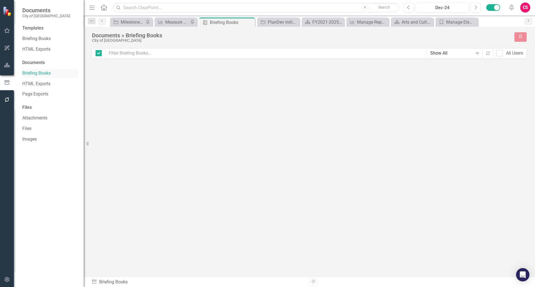
checkbox input "false"
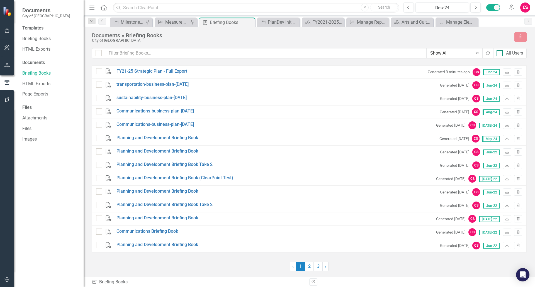
click at [498, 50] on input "All Users" at bounding box center [498, 52] width 4 height 4
checkbox input "true"
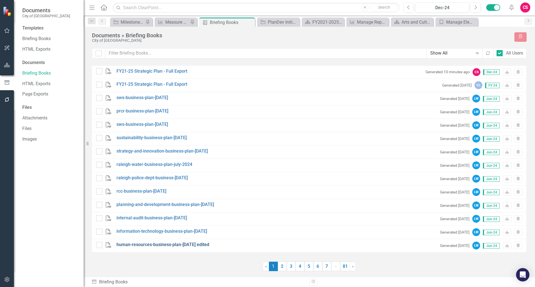
click at [177, 242] on link "human-resources-business-plan-[DATE] edited" at bounding box center [162, 245] width 93 height 6
click at [39, 40] on link "Briefing Books" at bounding box center [50, 39] width 56 height 6
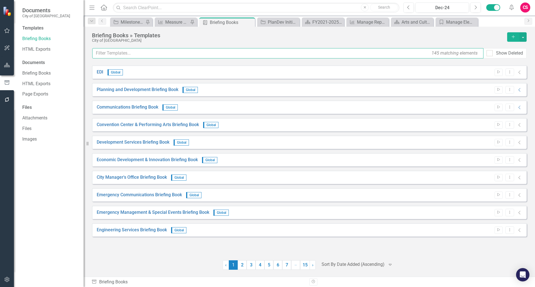
click at [176, 49] on input "text" at bounding box center [287, 53] width 391 height 10
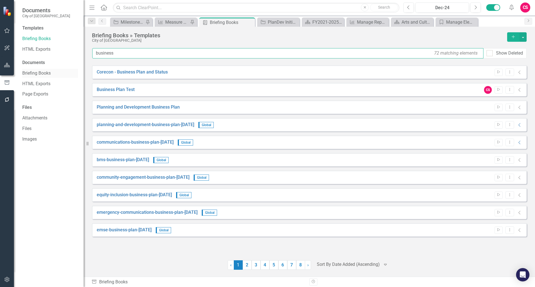
type input "business"
click at [40, 72] on link "Briefing Books" at bounding box center [50, 73] width 56 height 6
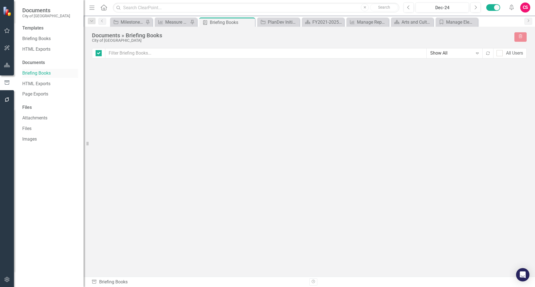
checkbox input "false"
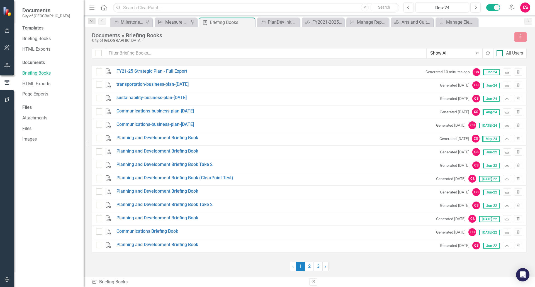
click at [501, 51] on div at bounding box center [499, 53] width 6 height 6
click at [500, 51] on input "All Users" at bounding box center [498, 52] width 4 height 4
checkbox input "true"
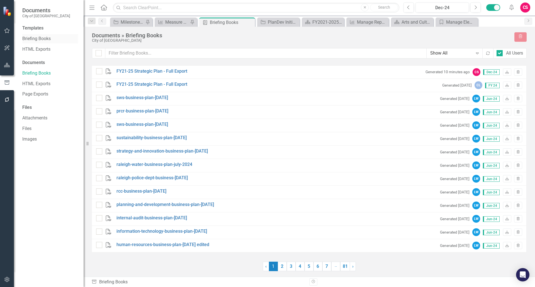
click at [38, 39] on link "Briefing Books" at bounding box center [50, 39] width 56 height 6
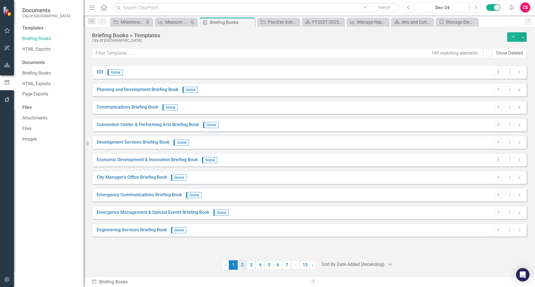
click at [244, 265] on link "2" at bounding box center [241, 264] width 9 height 9
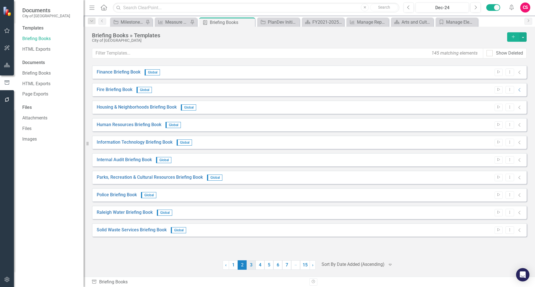
click at [254, 268] on link "3" at bounding box center [250, 264] width 9 height 9
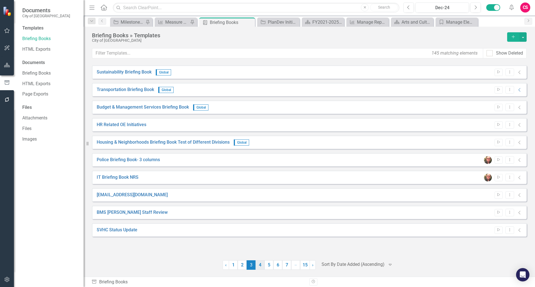
click at [264, 266] on link "4" at bounding box center [259, 264] width 9 height 9
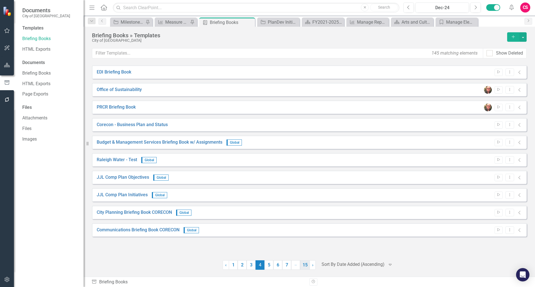
click at [302, 268] on link "15" at bounding box center [305, 264] width 10 height 9
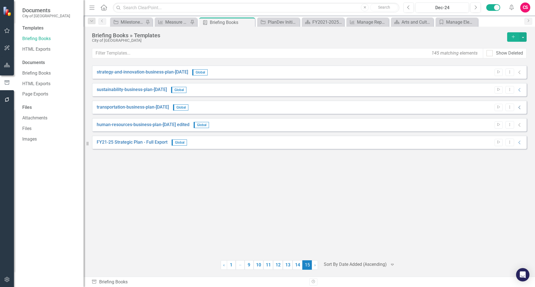
click at [520, 105] on icon "Collapse" at bounding box center [519, 107] width 6 height 4
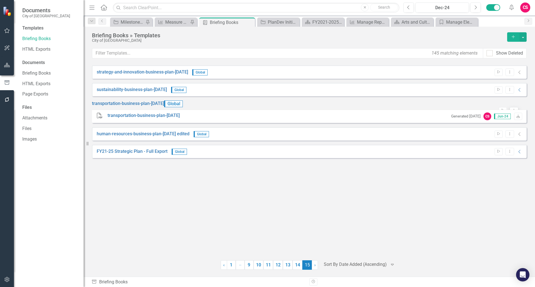
click at [509, 107] on button "Dropdown Menu" at bounding box center [513, 111] width 9 height 8
click at [488, 139] on link "Edit Edit Template" at bounding box center [488, 135] width 52 height 10
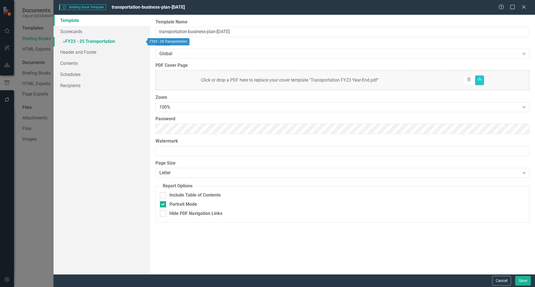
click at [84, 42] on link "» FY23 - 25 Transportation" at bounding box center [101, 42] width 96 height 10
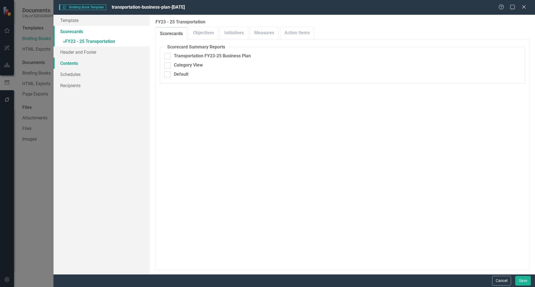
click at [79, 64] on link "Contents" at bounding box center [101, 63] width 96 height 11
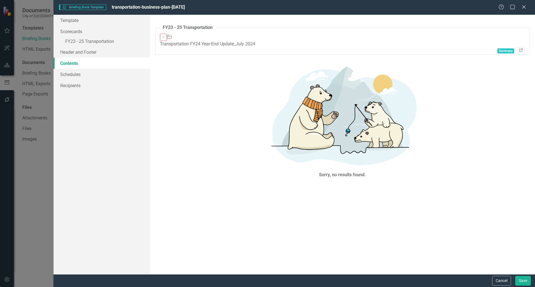
click at [519, 49] on icon at bounding box center [520, 50] width 3 height 3
click at [496, 280] on button "Cancel" at bounding box center [501, 281] width 19 height 10
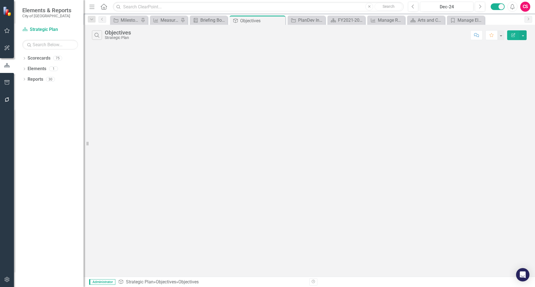
click at [511, 33] on button "Edit Report" at bounding box center [513, 35] width 12 height 10
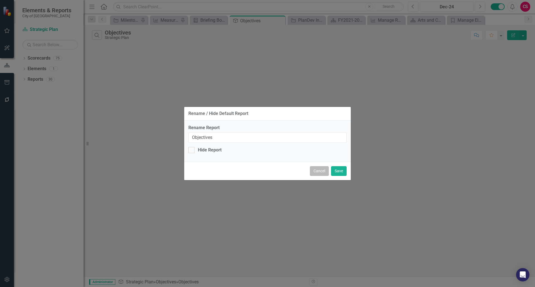
click at [315, 174] on button "Cancel" at bounding box center [319, 171] width 19 height 10
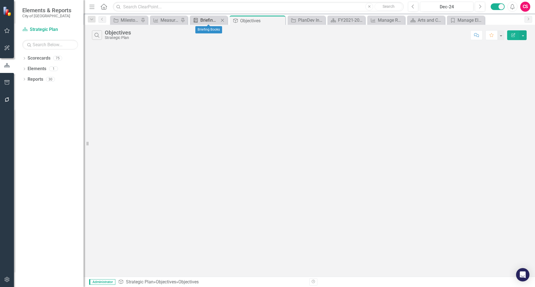
click at [204, 23] on div "Briefing Books" at bounding box center [209, 20] width 19 height 7
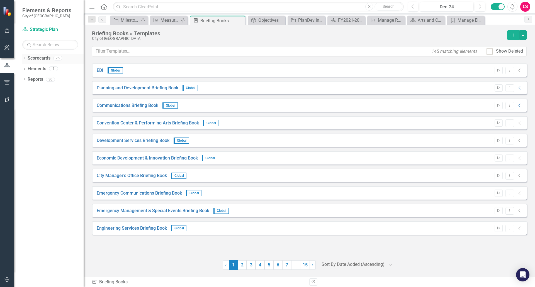
click at [33, 60] on link "Scorecards" at bounding box center [39, 58] width 23 height 6
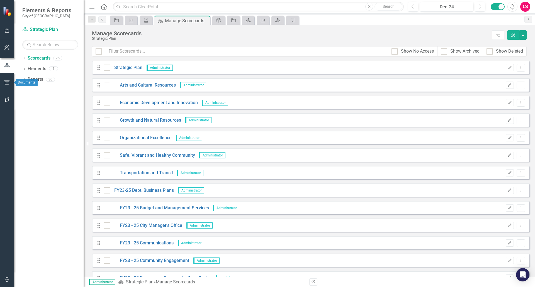
click at [5, 79] on button "button" at bounding box center [7, 83] width 13 height 12
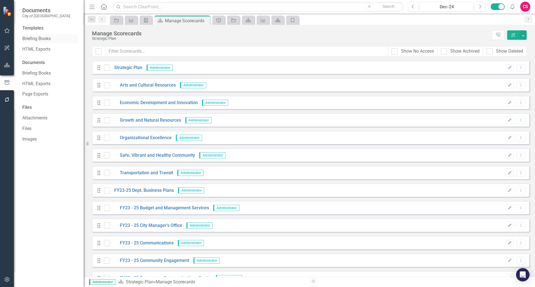
click at [34, 35] on div "Briefing Books" at bounding box center [50, 38] width 56 height 9
click at [38, 39] on link "Briefing Books" at bounding box center [50, 39] width 56 height 6
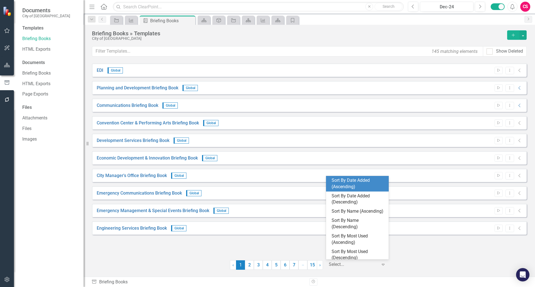
click at [367, 265] on div at bounding box center [353, 265] width 49 height 8
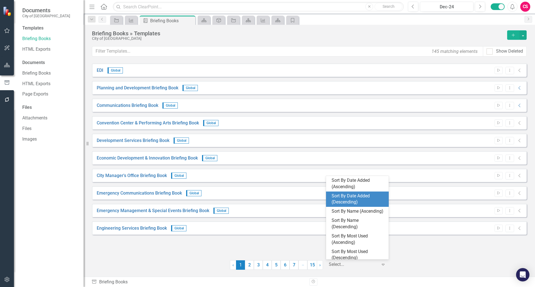
click at [351, 195] on div "Sort By Date Added (Descending)" at bounding box center [358, 199] width 54 height 13
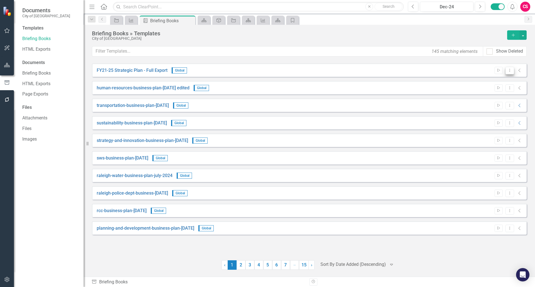
click at [511, 72] on icon "Dropdown Menu" at bounding box center [509, 70] width 5 height 4
click at [487, 102] on link "Edit Edit Template" at bounding box center [488, 100] width 52 height 10
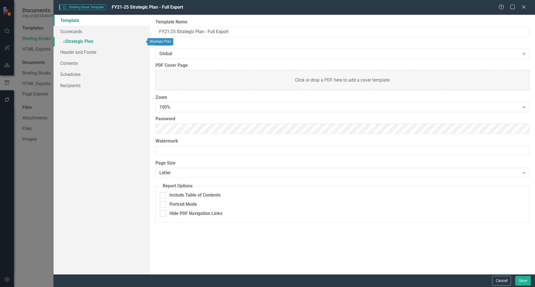
click at [85, 41] on link "» Strategic Plan" at bounding box center [101, 42] width 96 height 10
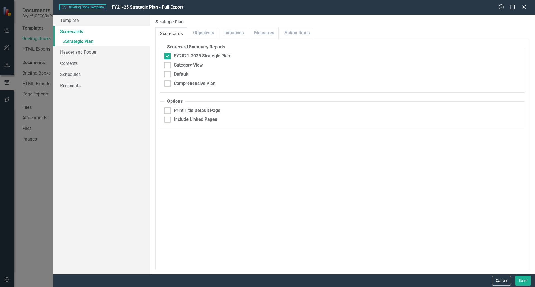
click at [75, 30] on link "Scorecards" at bounding box center [101, 31] width 96 height 11
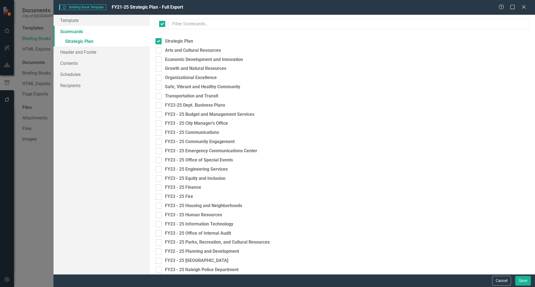
checkbox input "false"
click at [158, 50] on input "Arts and Cultural Resources" at bounding box center [157, 49] width 4 height 4
checkbox input "true"
click at [158, 59] on input "Economic Development and Innovation" at bounding box center [157, 59] width 4 height 4
checkbox input "true"
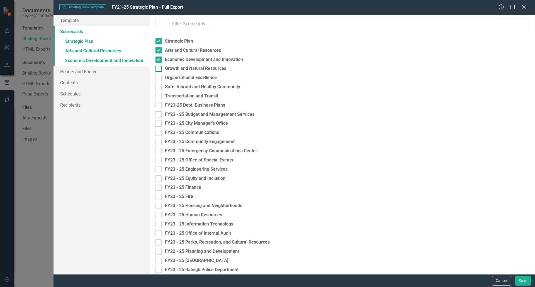
click at [158, 70] on div at bounding box center [158, 69] width 6 height 6
click at [158, 69] on input "Growth and Natural Resources" at bounding box center [157, 68] width 4 height 4
checkbox input "true"
click at [158, 79] on div at bounding box center [158, 78] width 6 height 6
click at [158, 79] on input "Organizational Excellence" at bounding box center [157, 77] width 4 height 4
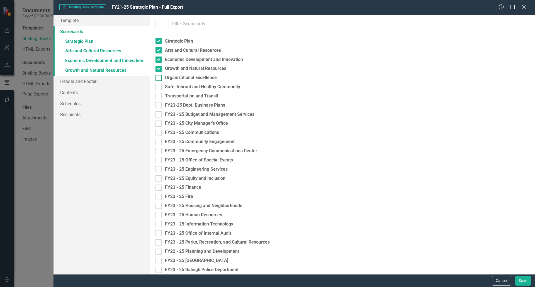
checkbox input "true"
click at [158, 88] on div at bounding box center [158, 87] width 6 height 6
click at [158, 87] on input "Safe, Vibrant and Healthy Community" at bounding box center [157, 86] width 4 height 4
checkbox input "true"
click at [158, 97] on div at bounding box center [158, 96] width 6 height 6
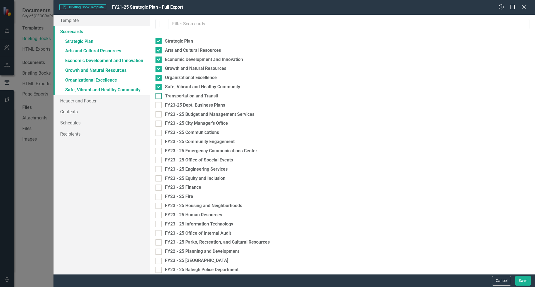
click at [158, 97] on input "Transportation and Transit" at bounding box center [157, 95] width 4 height 4
checkbox input "true"
click at [80, 41] on link "» Strategic Plan" at bounding box center [101, 42] width 96 height 10
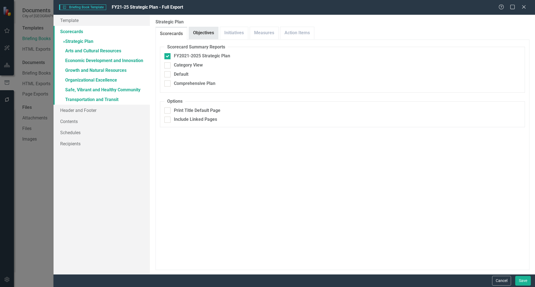
click at [205, 31] on link "Objectives" at bounding box center [203, 33] width 29 height 12
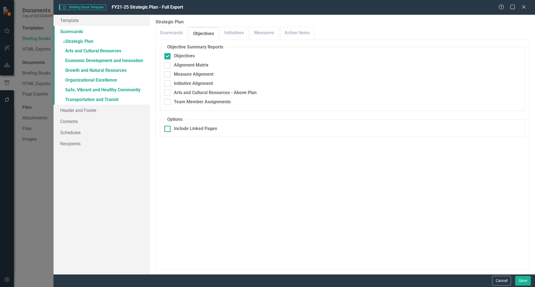
click at [165, 127] on input "Include Linked Pages" at bounding box center [166, 128] width 4 height 4
checkbox input "true"
click at [171, 57] on div "Objectives" at bounding box center [342, 56] width 356 height 6
click at [168, 57] on input "Objectives" at bounding box center [166, 55] width 4 height 4
click at [168, 57] on div at bounding box center [167, 56] width 6 height 6
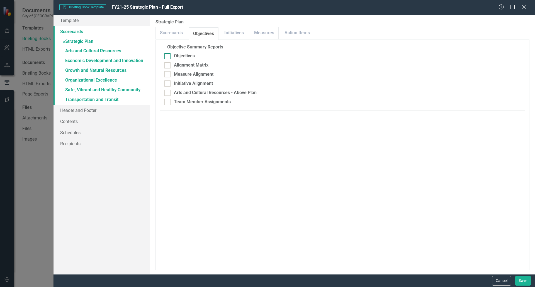
click at [168, 57] on input "Objectives" at bounding box center [166, 55] width 4 height 4
checkbox input "true"
click at [236, 32] on link "Initiatives" at bounding box center [234, 33] width 28 height 12
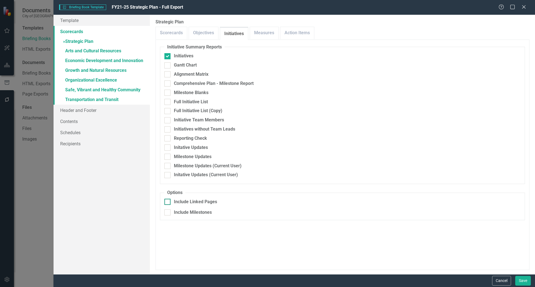
click at [168, 204] on div at bounding box center [167, 202] width 6 height 6
click at [168, 202] on input "Include Linked Pages" at bounding box center [166, 201] width 4 height 4
checkbox input "true"
click at [264, 29] on link "Measures" at bounding box center [264, 33] width 28 height 12
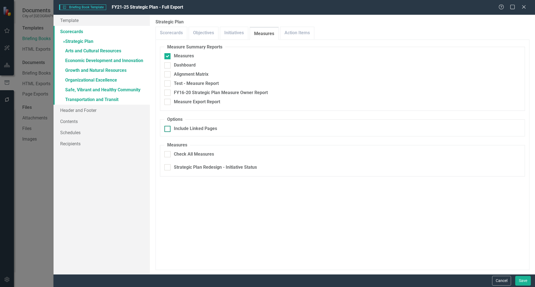
click at [168, 130] on div at bounding box center [167, 129] width 6 height 6
click at [168, 129] on input "Include Linked Pages" at bounding box center [166, 128] width 4 height 4
checkbox input "true"
click at [296, 25] on label "Strategic Plan" at bounding box center [342, 22] width 374 height 6
click at [294, 31] on link "Action Items" at bounding box center [297, 33] width 34 height 12
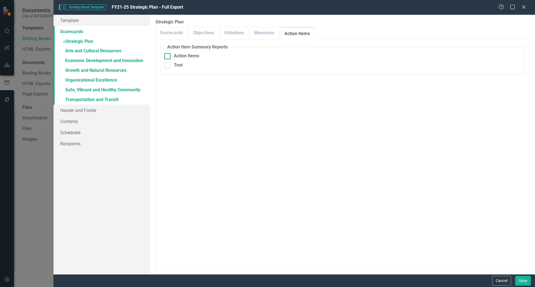
click at [165, 56] on input "Action Items" at bounding box center [166, 55] width 4 height 4
checkbox input "true"
click at [167, 92] on input "Include Linked Pages" at bounding box center [166, 91] width 4 height 4
checkbox input "true"
click at [173, 35] on link "Scorecards" at bounding box center [171, 33] width 31 height 12
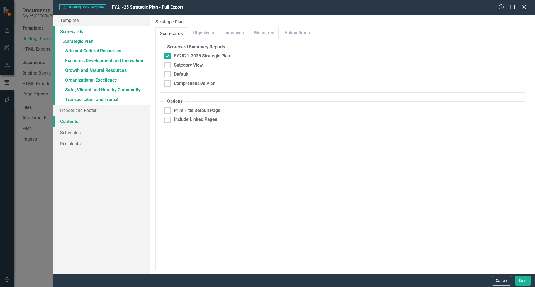
click at [88, 126] on link "Contents" at bounding box center [101, 121] width 96 height 11
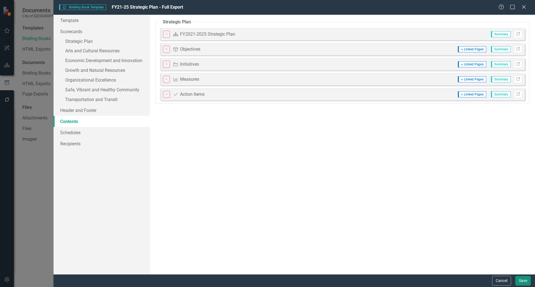
click at [524, 280] on button "Save" at bounding box center [523, 281] width 16 height 10
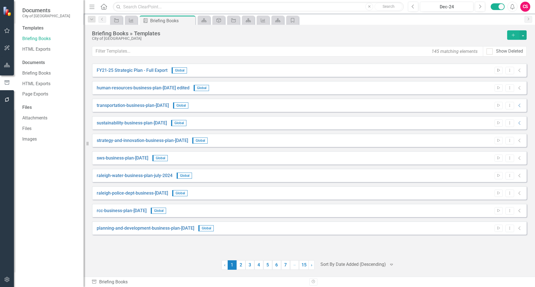
click at [498, 72] on icon "Start" at bounding box center [498, 70] width 4 height 3
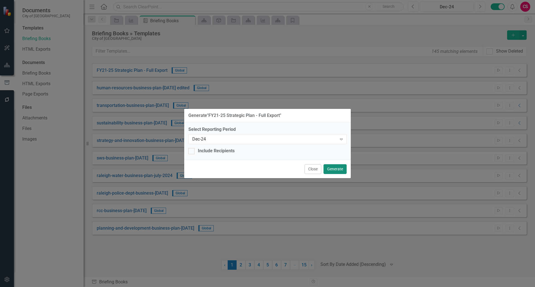
click at [337, 171] on button "Generate" at bounding box center [334, 169] width 23 height 10
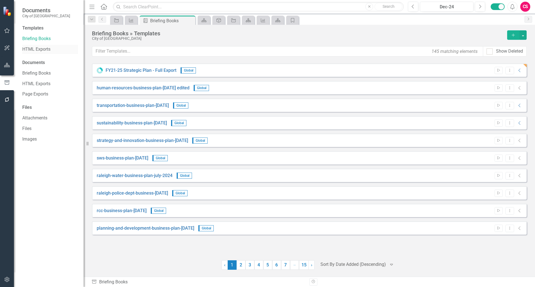
click at [30, 51] on link "HTML Exports" at bounding box center [50, 49] width 56 height 6
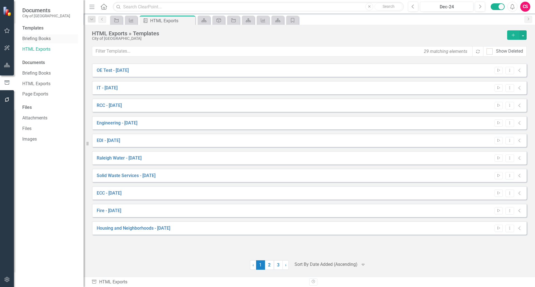
click at [32, 41] on link "Briefing Books" at bounding box center [50, 39] width 56 height 6
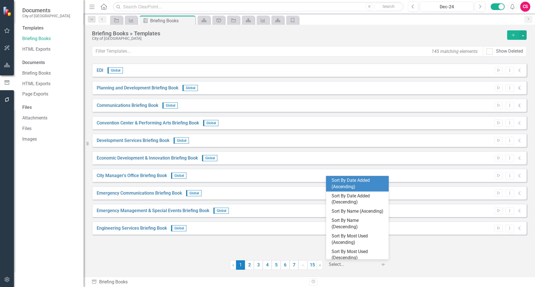
click at [335, 265] on div at bounding box center [353, 265] width 49 height 8
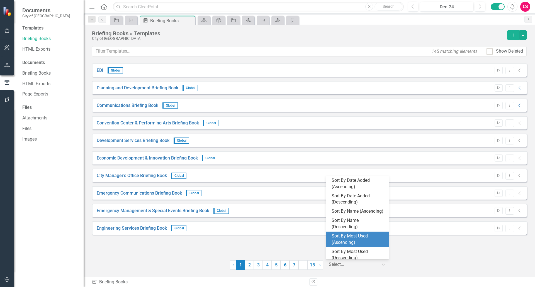
scroll to position [9, 0]
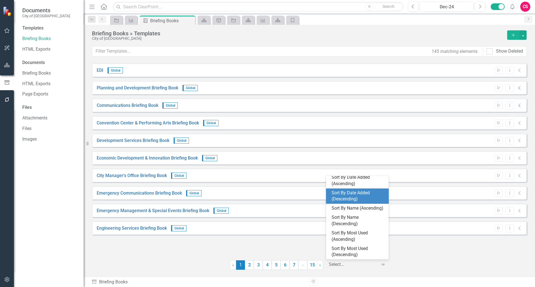
click at [347, 190] on div "Sort By Date Added (Descending)" at bounding box center [358, 196] width 54 height 13
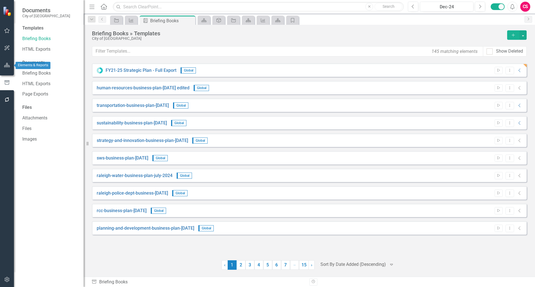
click at [9, 67] on icon "button" at bounding box center [7, 65] width 6 height 4
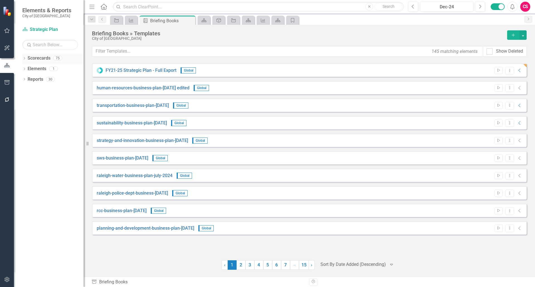
click at [41, 59] on link "Scorecards" at bounding box center [39, 58] width 23 height 6
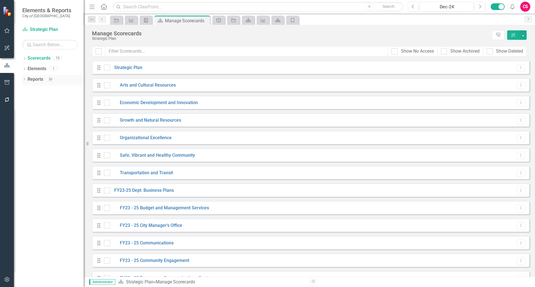
click at [40, 79] on link "Reports" at bounding box center [36, 79] width 16 height 6
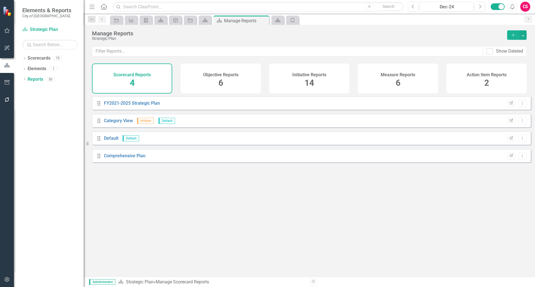
click at [227, 77] on div "Objective Reports 6" at bounding box center [220, 78] width 80 height 30
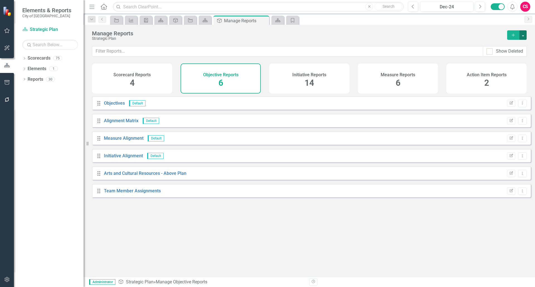
click at [521, 36] on button "button" at bounding box center [522, 34] width 7 height 9
click at [492, 48] on link "Objective Add Report" at bounding box center [500, 45] width 52 height 10
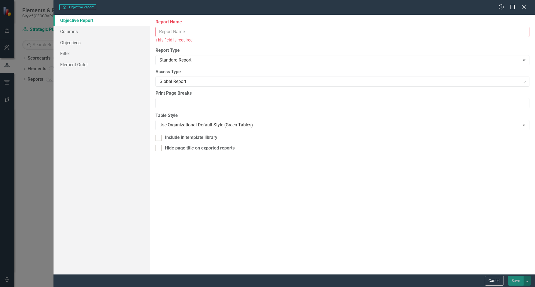
click at [335, 31] on input "Report Name" at bounding box center [342, 32] width 374 height 10
type input "A"
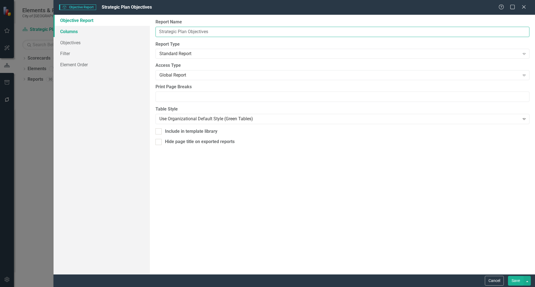
type input "Strategic Plan Objectives"
click at [77, 35] on link "Columns" at bounding box center [101, 31] width 96 height 11
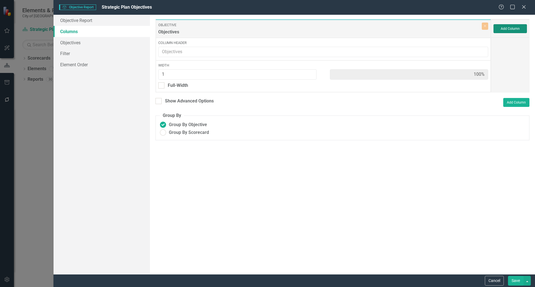
click at [513, 31] on button "Add Column" at bounding box center [509, 28] width 33 height 9
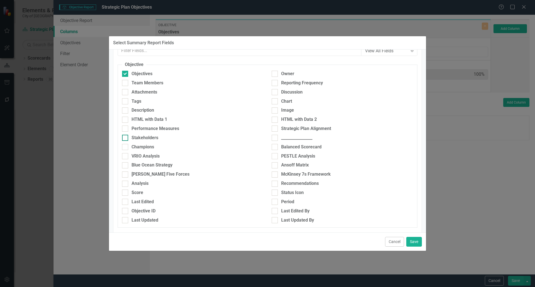
scroll to position [26, 0]
click at [282, 74] on div "Owner" at bounding box center [287, 73] width 13 height 6
click at [275, 74] on input "Owner" at bounding box center [273, 72] width 4 height 4
checkbox input "true"
click at [152, 111] on div "Description" at bounding box center [142, 110] width 23 height 6
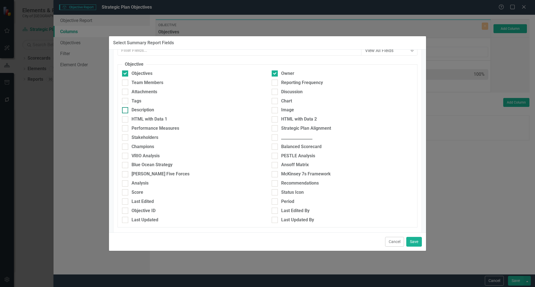
click at [126, 111] on input "Description" at bounding box center [124, 109] width 4 height 4
checkbox input "true"
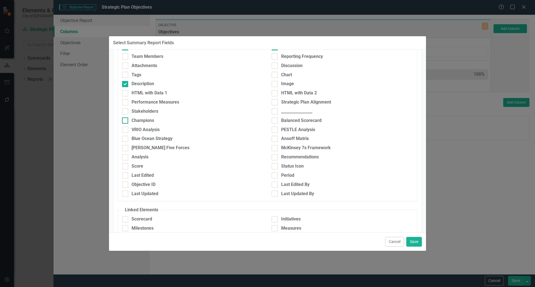
scroll to position [52, 0]
click at [141, 176] on div "Last Edited" at bounding box center [142, 175] width 22 height 6
click at [126, 176] on input "Last Edited" at bounding box center [124, 174] width 4 height 4
checkbox input "true"
click at [142, 194] on div "Last Updated" at bounding box center [144, 193] width 27 height 6
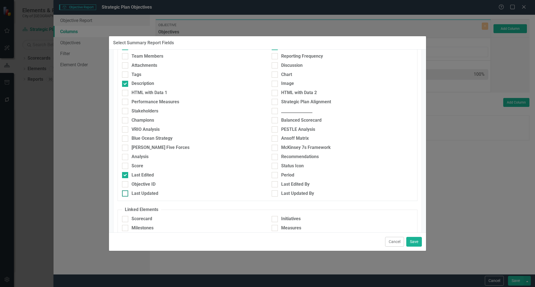
click at [126, 194] on input "Last Updated" at bounding box center [124, 192] width 4 height 4
checkbox input "true"
click at [142, 176] on div "Last Edited" at bounding box center [142, 175] width 22 height 6
click at [126, 176] on input "Last Edited" at bounding box center [124, 174] width 4 height 4
checkbox input "false"
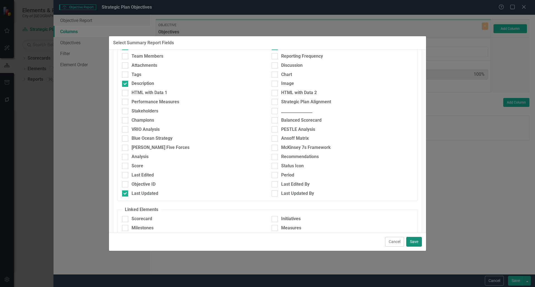
click at [412, 239] on button "Save" at bounding box center [414, 242] width 16 height 10
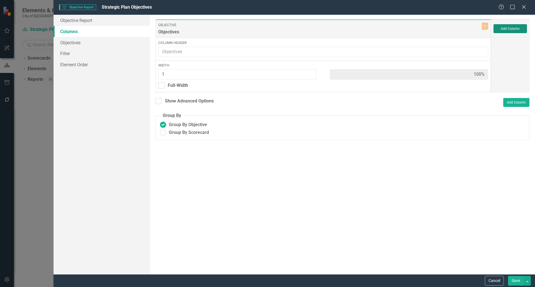
type input "25%"
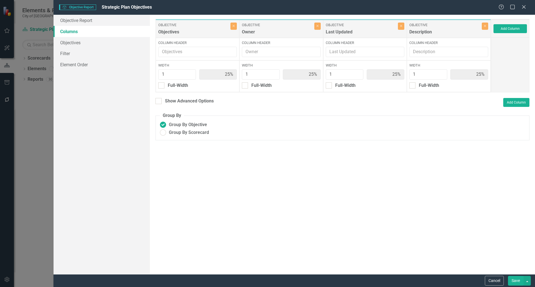
click at [513, 278] on button "Save" at bounding box center [516, 281] width 16 height 10
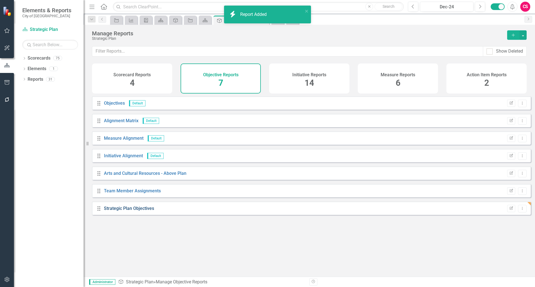
click at [131, 211] on link "Strategic Plan Objectives" at bounding box center [129, 208] width 50 height 5
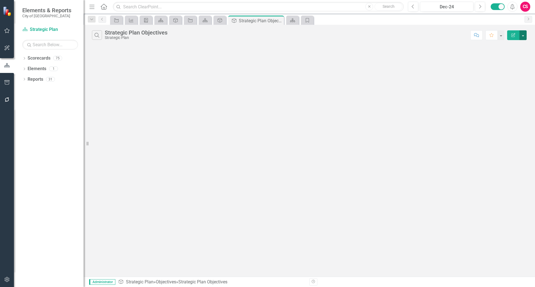
click at [523, 35] on button "button" at bounding box center [522, 35] width 7 height 10
click at [490, 45] on icon "Edit Report" at bounding box center [488, 45] width 6 height 4
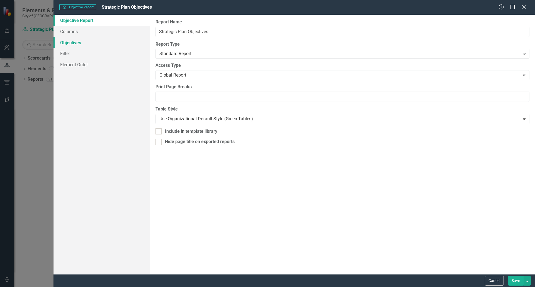
click at [73, 43] on link "Objectives" at bounding box center [101, 42] width 96 height 11
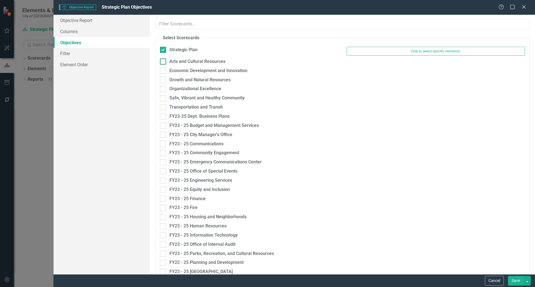
click at [163, 62] on div at bounding box center [163, 61] width 6 height 6
click at [163, 62] on input "Arts and Cultural Resources" at bounding box center [162, 60] width 4 height 4
checkbox input "true"
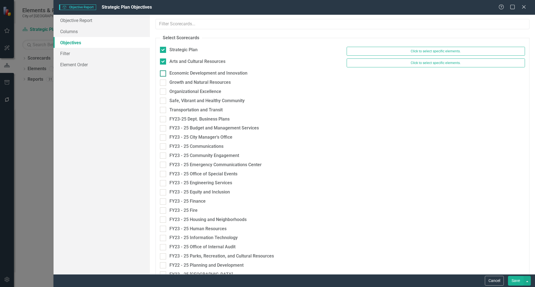
click at [161, 72] on input "Economic Development and Innovation" at bounding box center [162, 72] width 4 height 4
checkbox input "true"
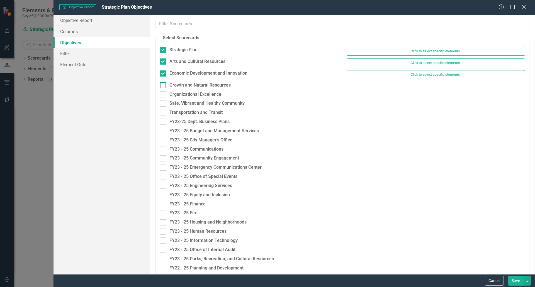
click at [161, 85] on input "Growth and Natural Resources" at bounding box center [162, 84] width 4 height 4
checkbox input "true"
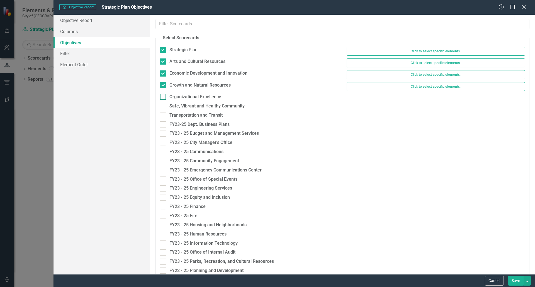
click at [161, 97] on input "Organizational Excellence" at bounding box center [162, 96] width 4 height 4
checkbox input "true"
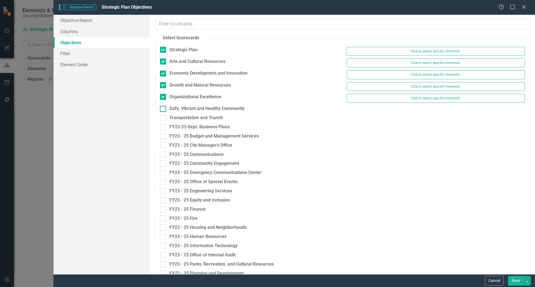
click at [161, 108] on input "Safe, Vibrant and Healthy Community" at bounding box center [162, 108] width 4 height 4
checkbox input "true"
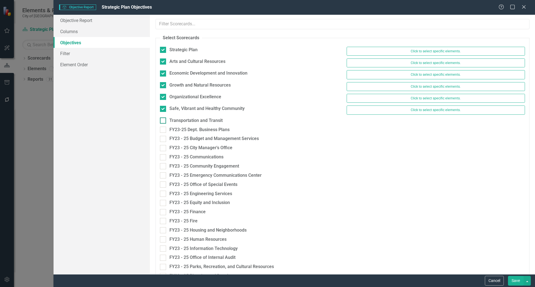
click at [161, 122] on div at bounding box center [163, 120] width 6 height 6
click at [161, 121] on input "Transportation and Transit" at bounding box center [162, 119] width 4 height 4
checkbox input "true"
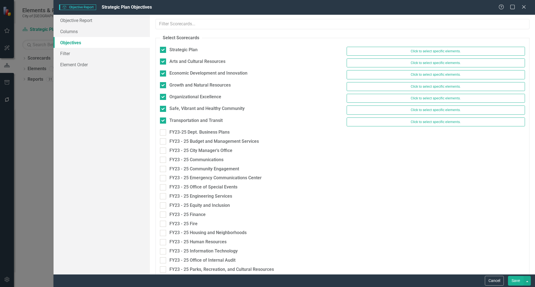
click at [514, 279] on button "Save" at bounding box center [516, 281] width 16 height 10
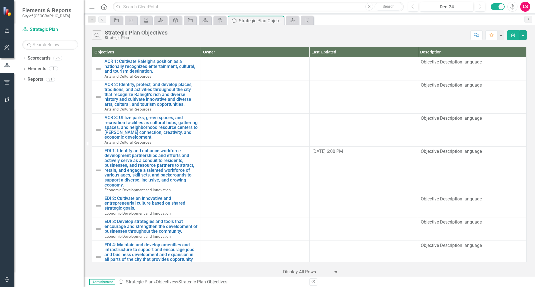
click at [512, 35] on icon "Edit Report" at bounding box center [512, 35] width 5 height 4
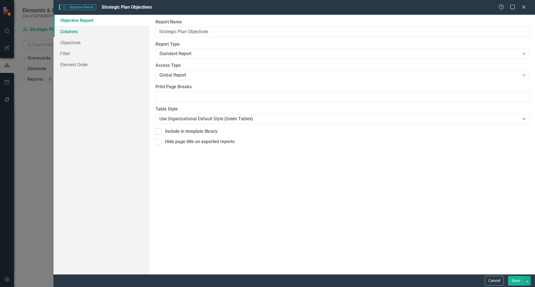
click at [94, 31] on link "Columns" at bounding box center [101, 31] width 96 height 11
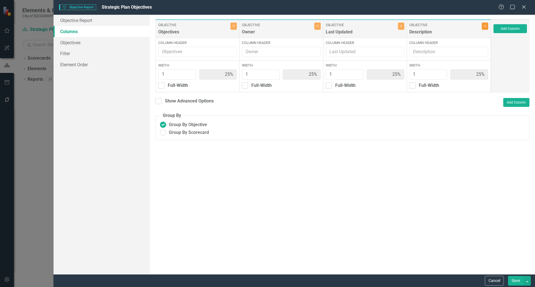
click at [484, 26] on icon "Close" at bounding box center [484, 25] width 3 height 3
type input "33%"
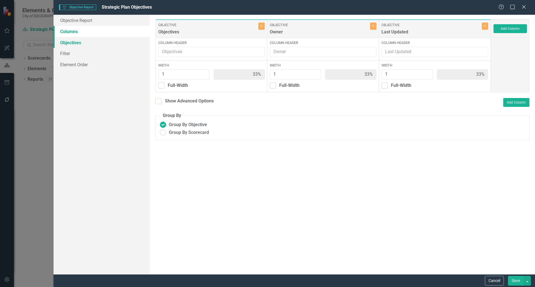
click at [78, 40] on link "Objectives" at bounding box center [101, 42] width 96 height 11
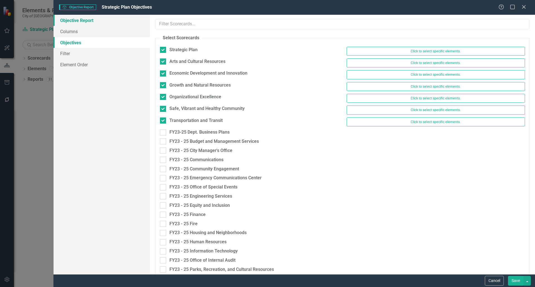
click at [77, 22] on link "Objective Report" at bounding box center [101, 20] width 96 height 11
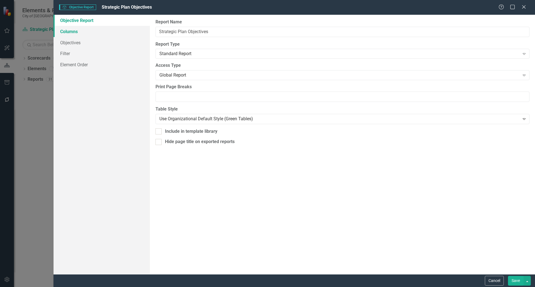
click at [78, 36] on link "Columns" at bounding box center [101, 31] width 96 height 11
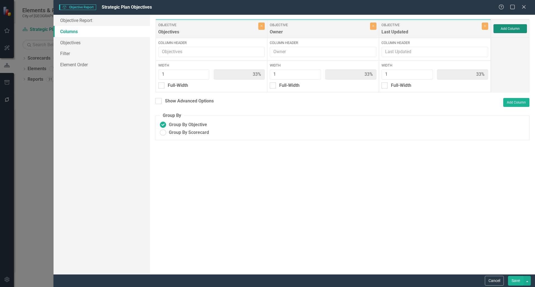
click at [505, 25] on button "Add Column" at bounding box center [509, 28] width 33 height 9
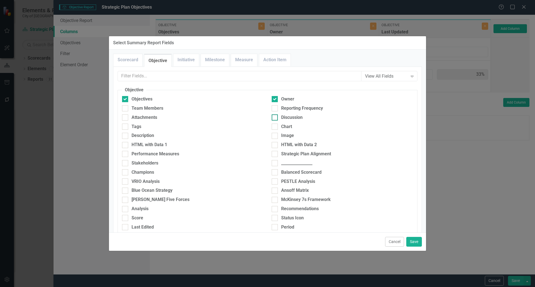
scroll to position [91, 0]
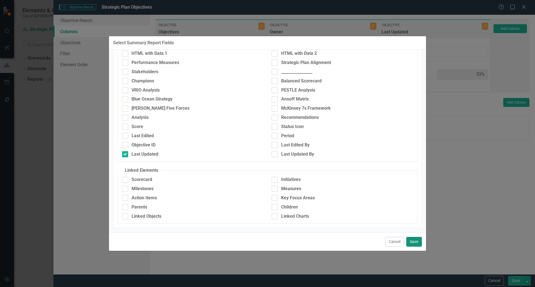
click at [414, 240] on button "Save" at bounding box center [414, 242] width 16 height 10
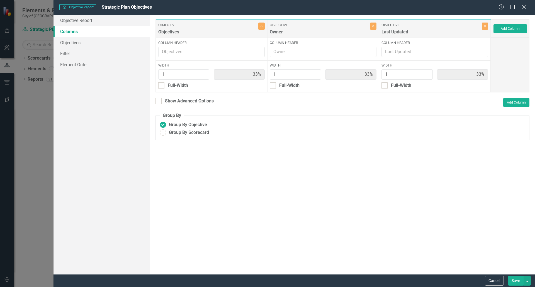
click at [513, 280] on button "Save" at bounding box center [516, 281] width 16 height 10
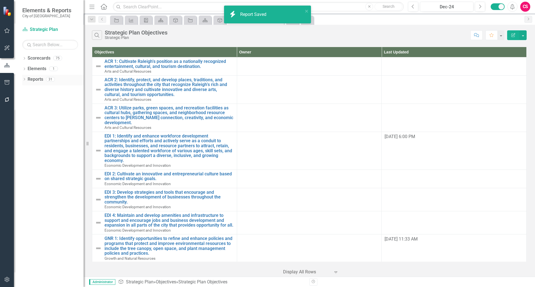
click at [36, 79] on link "Reports" at bounding box center [36, 79] width 16 height 6
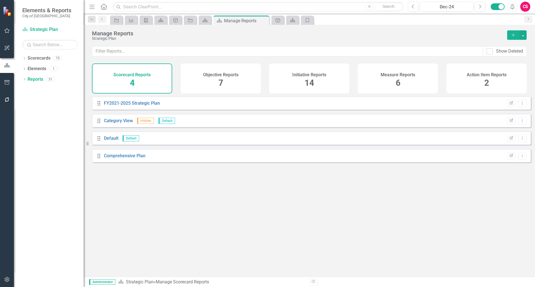
click at [305, 75] on h4 "Initiative Reports" at bounding box center [309, 74] width 34 height 5
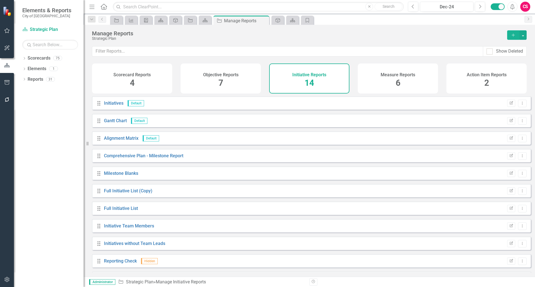
scroll to position [69, 0]
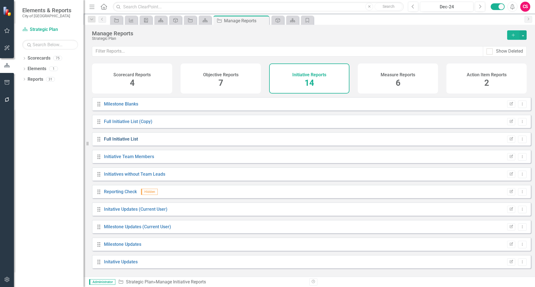
click at [123, 142] on link "Full Initiative List" at bounding box center [121, 138] width 34 height 5
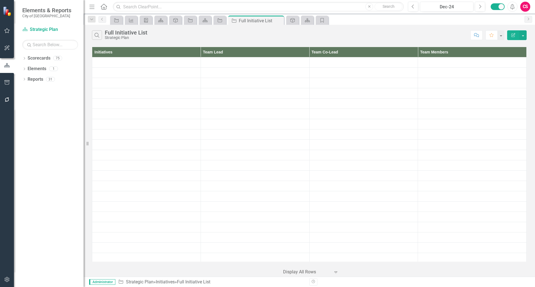
click at [512, 34] on icon "Edit Report" at bounding box center [512, 35] width 5 height 4
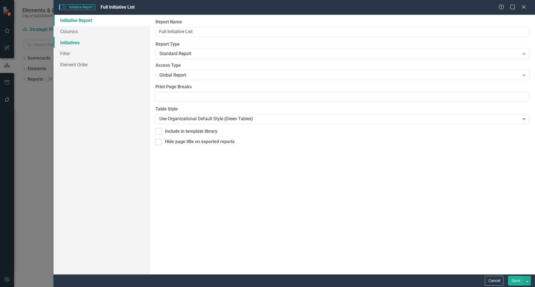
click at [66, 29] on link "Columns" at bounding box center [101, 31] width 96 height 11
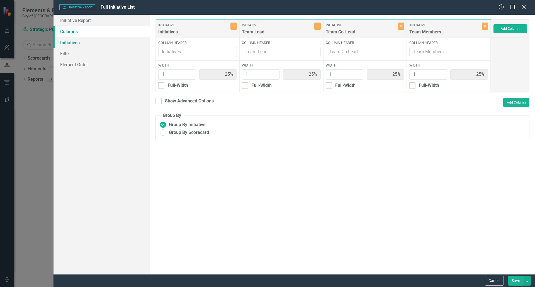
click at [70, 46] on link "Initiatives" at bounding box center [101, 42] width 96 height 11
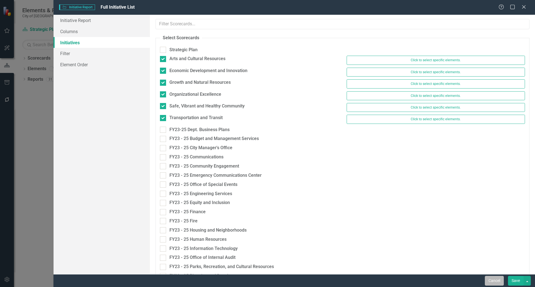
click at [491, 279] on button "Cancel" at bounding box center [493, 281] width 19 height 10
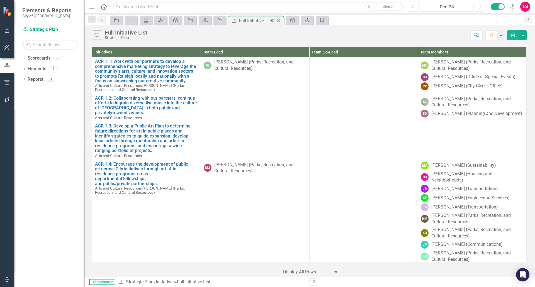
click at [272, 19] on icon "Pin" at bounding box center [272, 21] width 4 height 6
click at [37, 79] on link "Reports" at bounding box center [36, 79] width 16 height 6
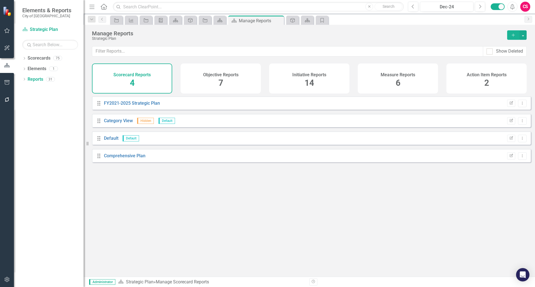
click at [388, 86] on div "Measure Reports 6" at bounding box center [397, 78] width 80 height 30
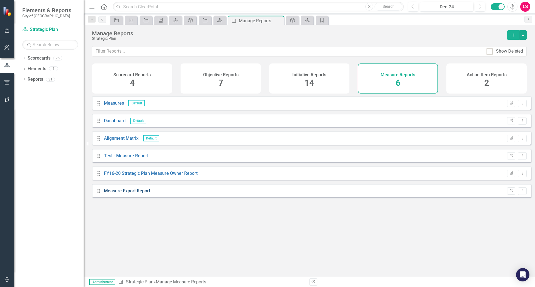
click at [131, 193] on link "Measure Export Report" at bounding box center [127, 190] width 46 height 5
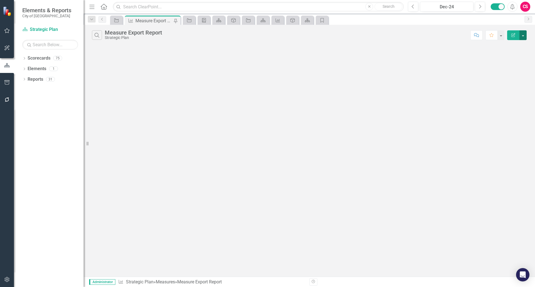
click at [525, 35] on button "button" at bounding box center [522, 35] width 7 height 10
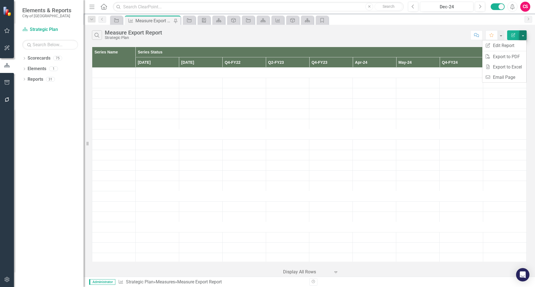
click at [494, 44] on link "Edit Report Edit Report" at bounding box center [504, 45] width 44 height 10
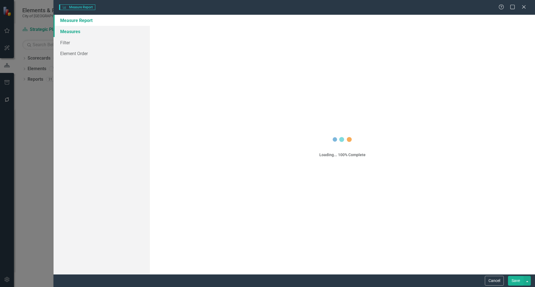
click at [65, 31] on link "Measures" at bounding box center [101, 31] width 96 height 11
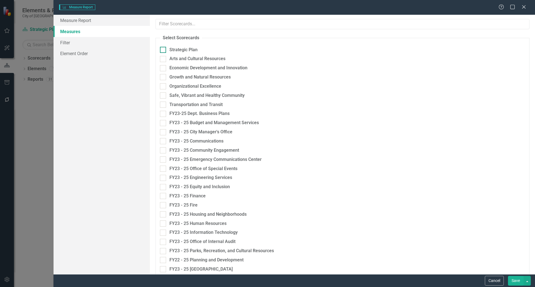
click at [162, 50] on input "Strategic Plan" at bounding box center [162, 49] width 4 height 4
checkbox input "false"
click at [489, 274] on div "Cancel Save" at bounding box center [293, 280] width 481 height 13
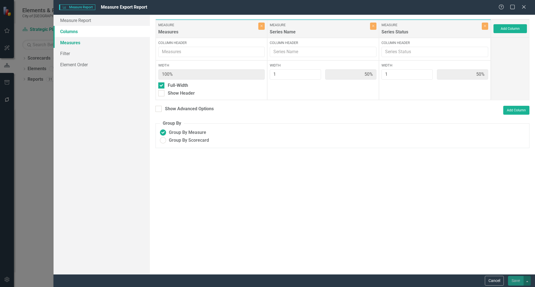
click at [90, 41] on link "Measures" at bounding box center [101, 42] width 96 height 11
click at [489, 279] on button "Cancel" at bounding box center [493, 281] width 19 height 10
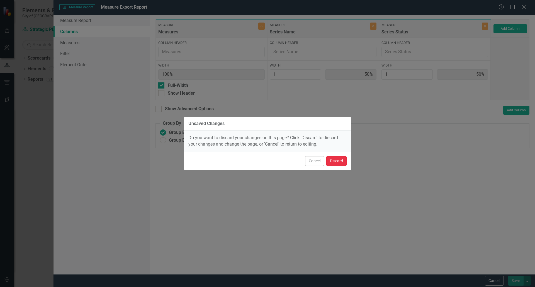
click at [336, 162] on button "Discard" at bounding box center [336, 161] width 20 height 10
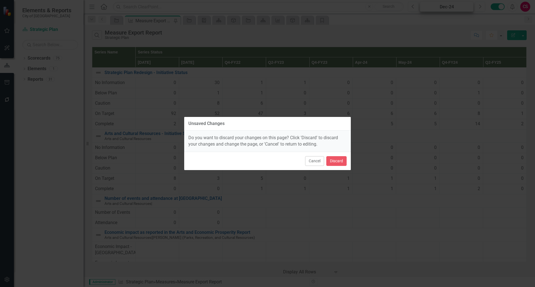
click at [509, 35] on button "Edit Report" at bounding box center [513, 35] width 12 height 10
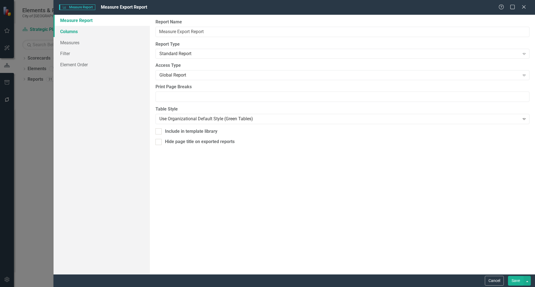
click at [68, 31] on link "Columns" at bounding box center [101, 31] width 96 height 11
drag, startPoint x: 68, startPoint y: 31, endPoint x: 0, endPoint y: 1, distance: 74.3
click at [68, 31] on link "Columns" at bounding box center [101, 31] width 96 height 11
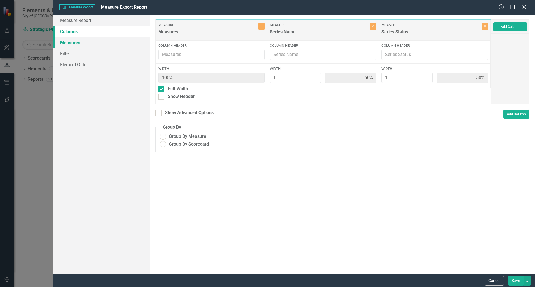
click at [81, 43] on link "Measures" at bounding box center [101, 42] width 96 height 11
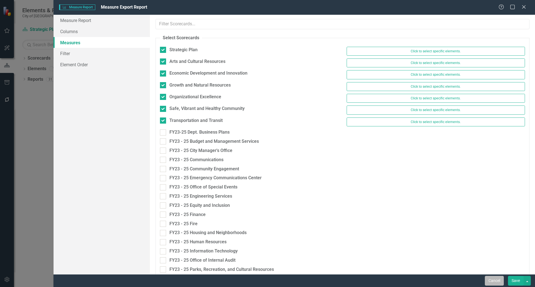
click at [488, 279] on button "Cancel" at bounding box center [493, 281] width 19 height 10
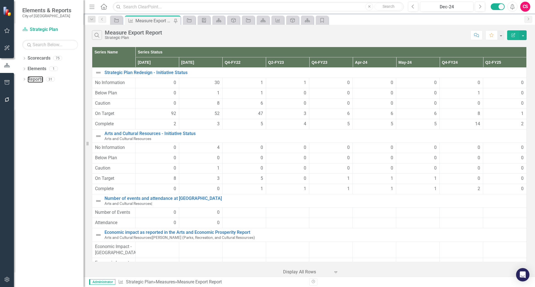
click at [38, 80] on link "Reports" at bounding box center [36, 79] width 16 height 6
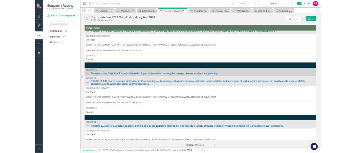
scroll to position [603, 0]
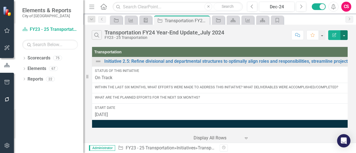
click at [344, 38] on button "button" at bounding box center [344, 35] width 7 height 10
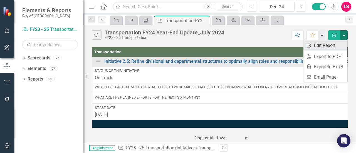
click at [322, 47] on link "Edit Report Edit Report" at bounding box center [326, 45] width 44 height 10
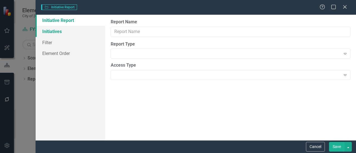
type input "Transportation FY24 Year-End Update_July 2024"
click at [60, 34] on link "Initiatives" at bounding box center [71, 31] width 70 height 11
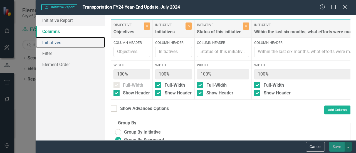
scroll to position [0, 0]
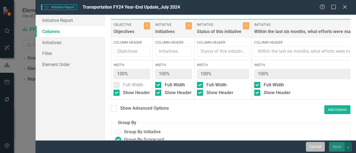
click at [319, 146] on button "Cancel" at bounding box center [315, 147] width 19 height 10
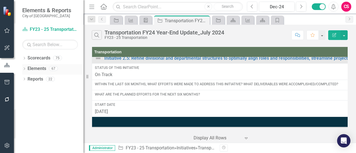
scroll to position [515, 0]
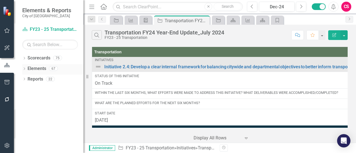
click at [33, 68] on link "Elements" at bounding box center [37, 69] width 19 height 6
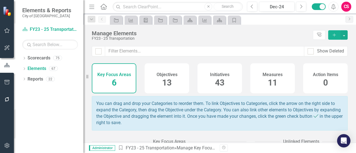
click at [274, 89] on div "Measures 11" at bounding box center [273, 78] width 45 height 30
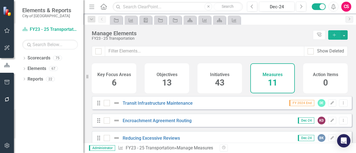
scroll to position [46, 0]
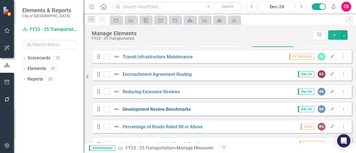
click at [157, 112] on link "Development Review Benchmarks" at bounding box center [157, 109] width 68 height 5
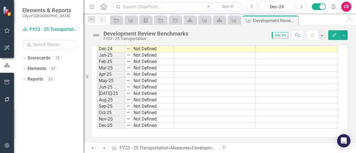
scroll to position [866, 0]
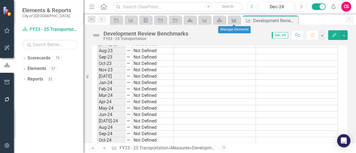
click at [236, 21] on icon "Measure" at bounding box center [235, 20] width 6 height 4
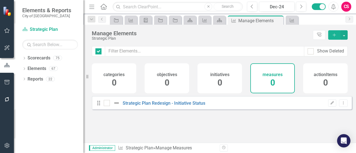
checkbox input "false"
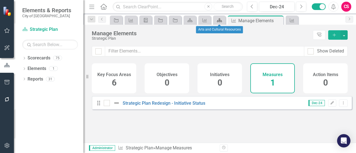
click at [222, 22] on icon "Scorecard" at bounding box center [220, 20] width 6 height 4
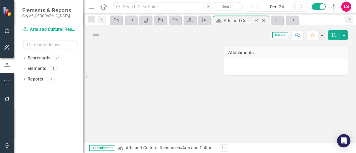
click at [264, 21] on icon at bounding box center [263, 20] width 3 height 3
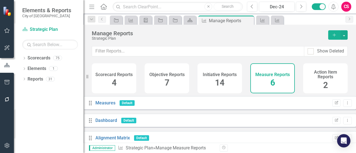
scroll to position [63, 0]
click at [265, 21] on icon "Measure" at bounding box center [263, 20] width 6 height 4
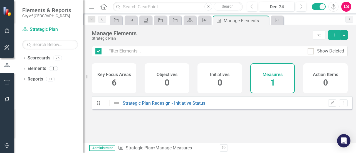
checkbox input "false"
click at [203, 20] on icon "Measure" at bounding box center [205, 20] width 6 height 4
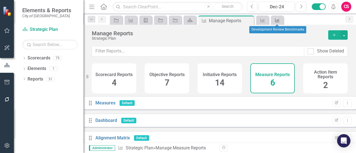
click at [277, 20] on icon "Measure" at bounding box center [278, 20] width 6 height 4
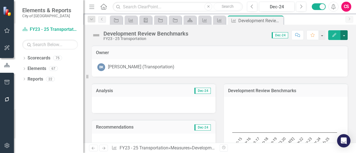
click at [347, 37] on button "button" at bounding box center [344, 35] width 7 height 10
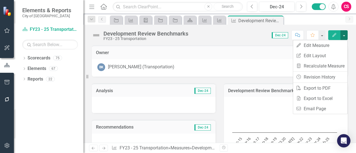
scroll to position [52, 0]
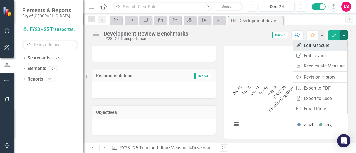
click at [312, 48] on link "Edit Edit Measure" at bounding box center [320, 45] width 54 height 10
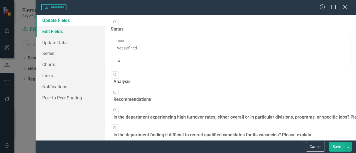
click at [57, 33] on link "Edit Fields" at bounding box center [71, 31] width 70 height 11
click at [58, 30] on link "Edit Fields" at bounding box center [71, 31] width 70 height 11
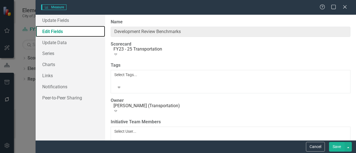
type input "Development Review Benchmarks"
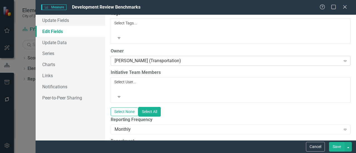
click at [313, 146] on button "Cancel" at bounding box center [315, 147] width 19 height 10
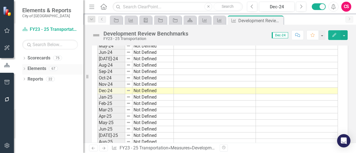
scroll to position [929, 0]
click at [40, 68] on link "Elements" at bounding box center [37, 69] width 19 height 6
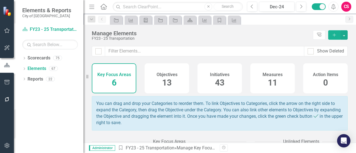
click at [268, 82] on span "11" at bounding box center [272, 83] width 9 height 10
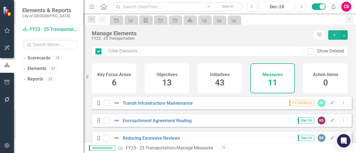
checkbox input "false"
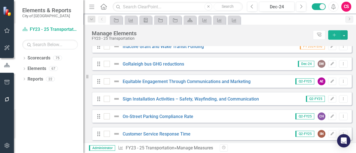
scroll to position [145, 0]
click at [142, 119] on link "On-Street Parking Compliance Rate" at bounding box center [158, 116] width 71 height 5
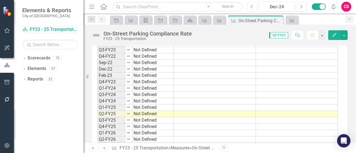
scroll to position [295, 0]
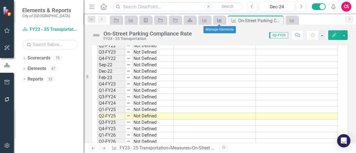
click at [216, 19] on div "Measure" at bounding box center [219, 20] width 8 height 7
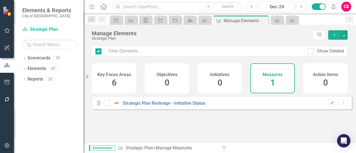
checkbox input "false"
click at [25, 58] on icon "Dropdown" at bounding box center [24, 58] width 4 height 3
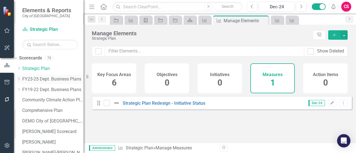
click at [21, 80] on icon "Dropdown" at bounding box center [19, 78] width 4 height 3
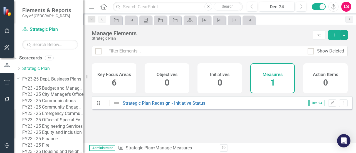
click at [62, 98] on link "FY23 - 25 City Manager's Office" at bounding box center [52, 95] width 61 height 6
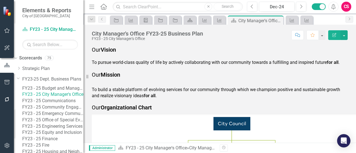
scroll to position [295, 0]
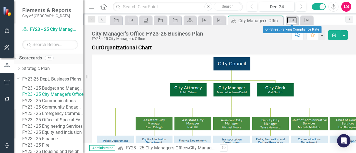
drag, startPoint x: 290, startPoint y: 22, endPoint x: 56, endPoint y: 60, distance: 236.9
click at [290, 22] on icon "Measure" at bounding box center [293, 20] width 6 height 4
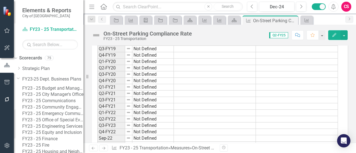
scroll to position [292, 0]
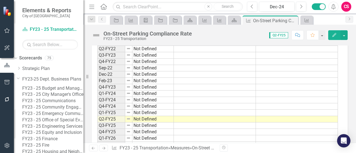
click at [334, 38] on button "Edit" at bounding box center [335, 35] width 12 height 10
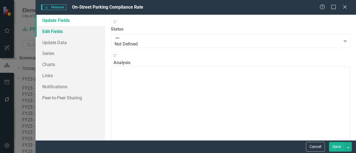
click at [58, 29] on link "Edit Fields" at bounding box center [71, 31] width 70 height 11
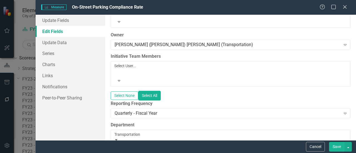
scroll to position [0, 0]
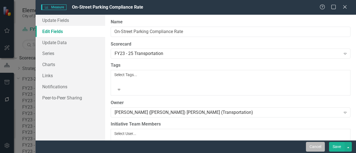
click at [315, 148] on button "Cancel" at bounding box center [315, 147] width 19 height 10
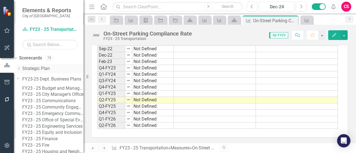
click at [21, 69] on icon "Dropdown" at bounding box center [19, 68] width 4 height 3
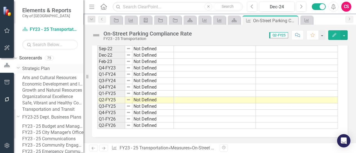
click at [43, 69] on link "Strategic Plan" at bounding box center [52, 69] width 61 height 6
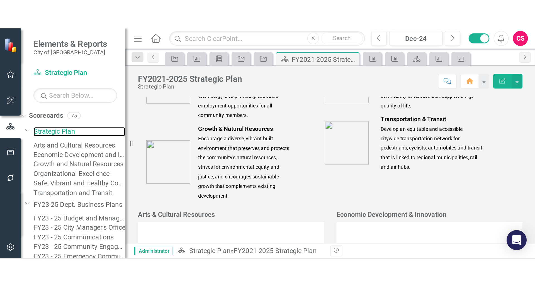
scroll to position [462, 0]
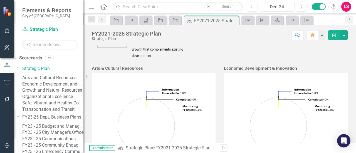
click at [279, 7] on div "Dec-24" at bounding box center [277, 7] width 32 height 7
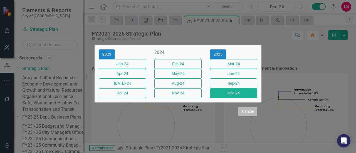
click at [248, 117] on button "Cancel" at bounding box center [248, 112] width 19 height 10
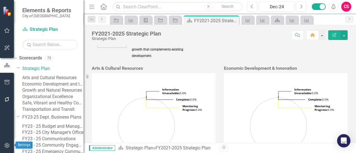
click at [8, 148] on button "button" at bounding box center [7, 146] width 13 height 12
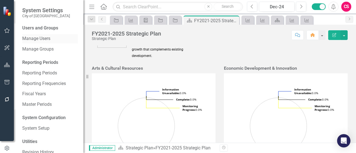
click at [45, 36] on link "Manage Users" at bounding box center [50, 39] width 56 height 6
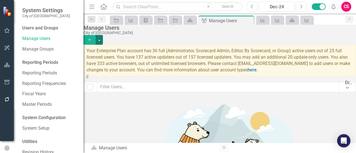
click at [103, 38] on button "button" at bounding box center [99, 40] width 7 height 10
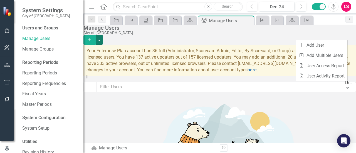
click at [234, 31] on div "Manage Users" at bounding box center [219, 28] width 270 height 6
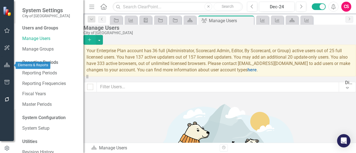
click at [7, 65] on icon "button" at bounding box center [7, 65] width 6 height 4
